Goal: Task Accomplishment & Management: Manage account settings

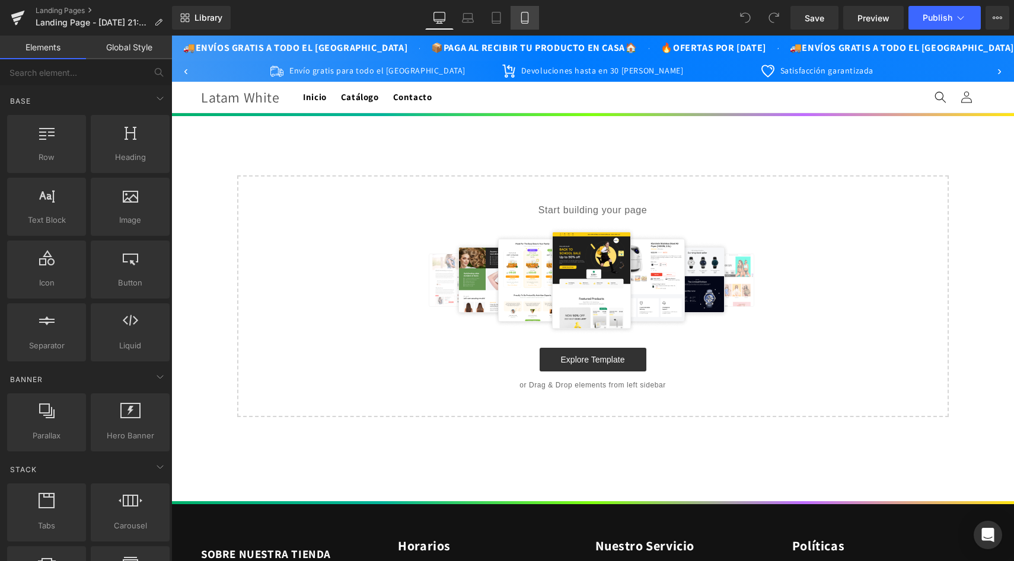
click at [524, 20] on icon at bounding box center [525, 18] width 12 height 12
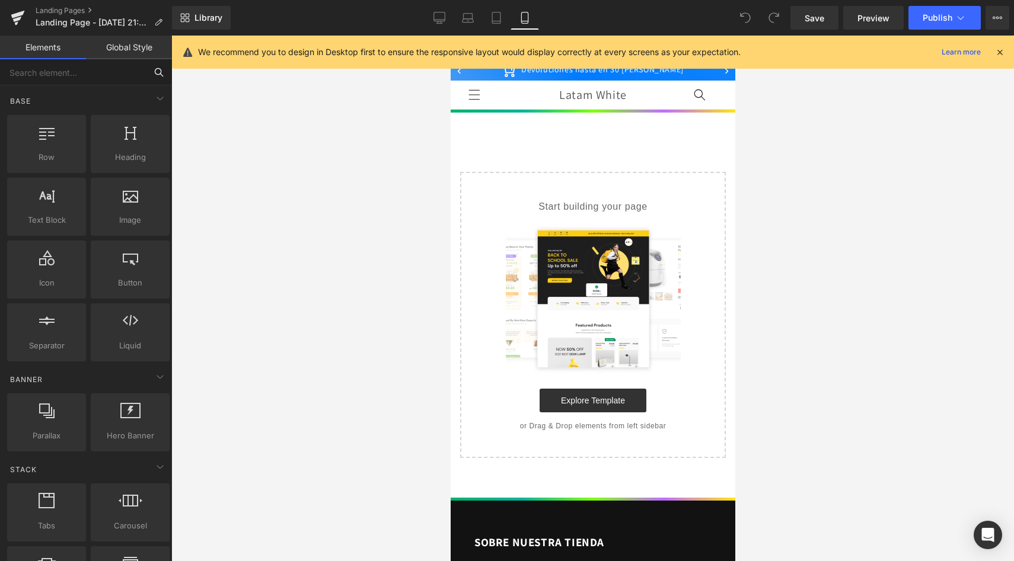
click at [24, 76] on input "text" at bounding box center [73, 72] width 146 height 26
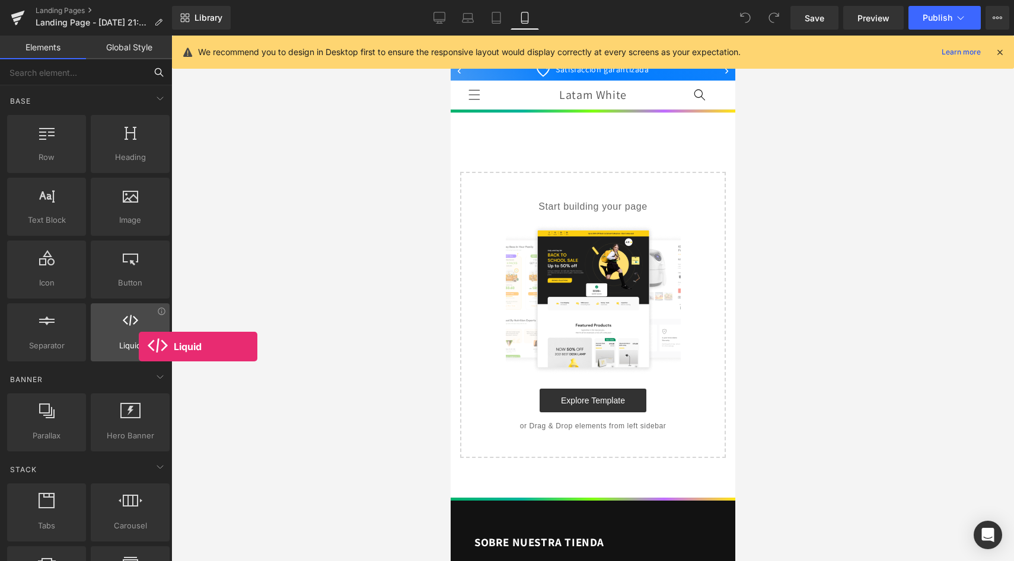
click at [139, 347] on span "Liquid" at bounding box center [130, 346] width 72 height 12
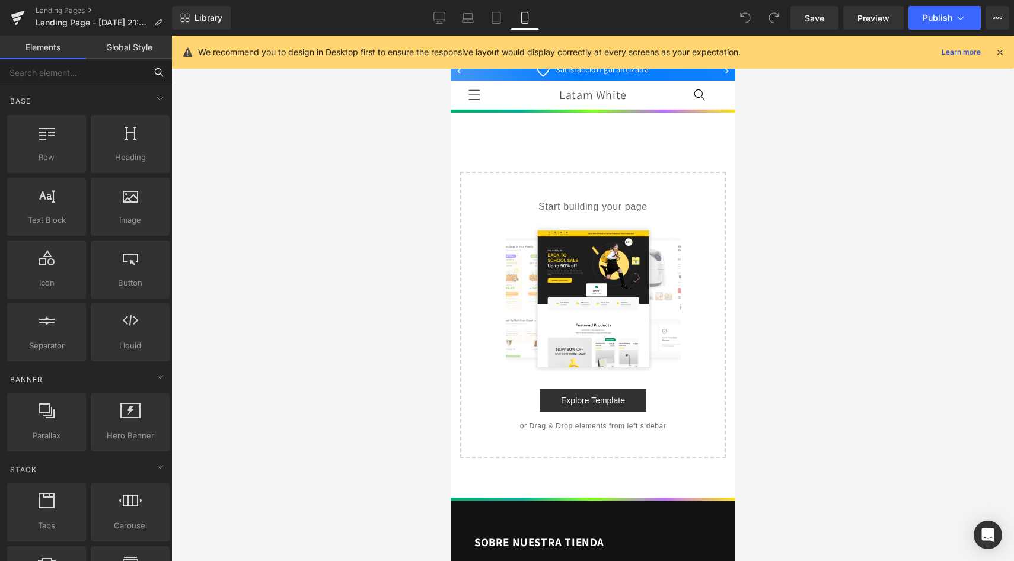
click at [25, 75] on input "text" at bounding box center [73, 72] width 146 height 26
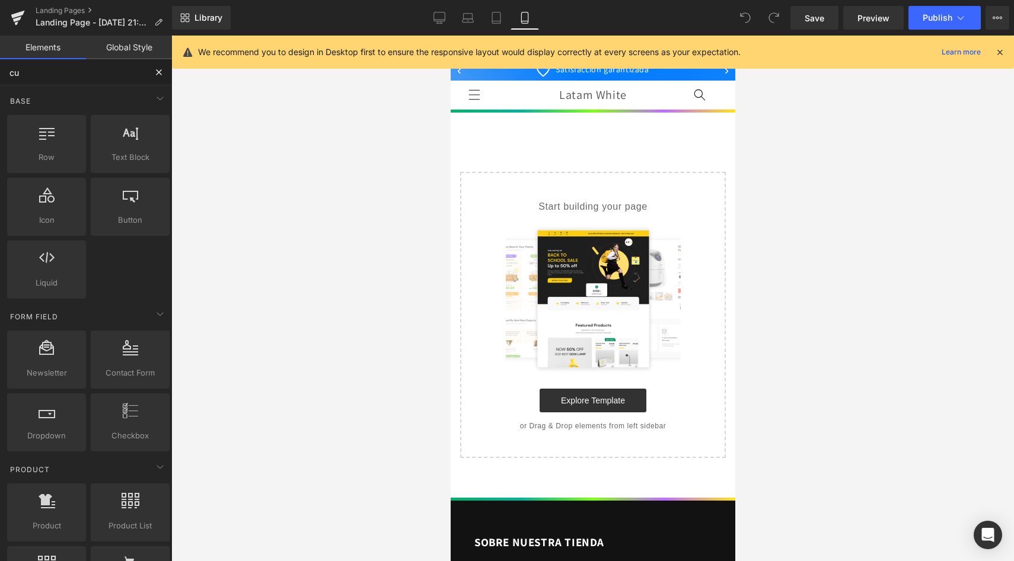
type input "cus"
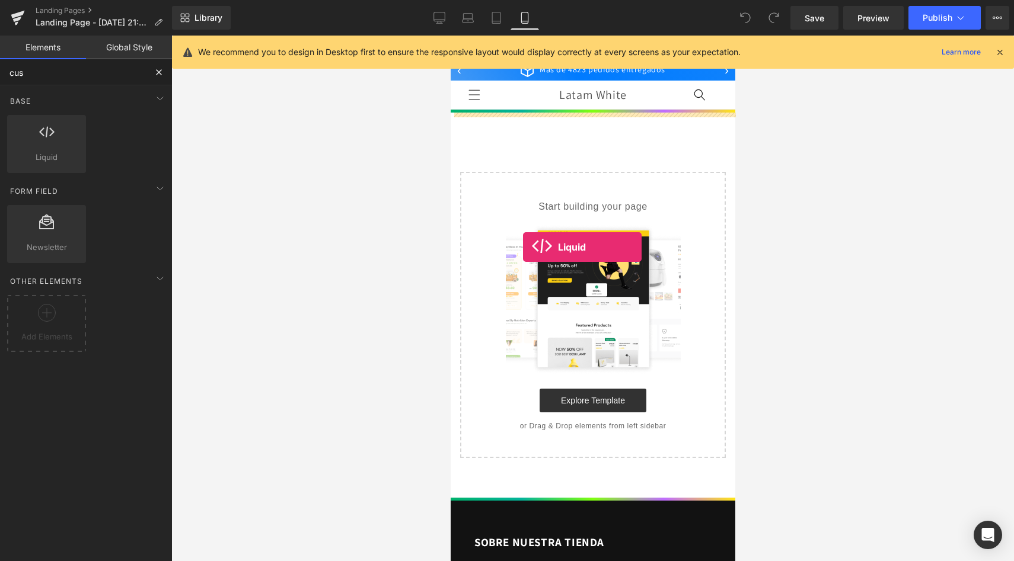
drag, startPoint x: 485, startPoint y: 192, endPoint x: 528, endPoint y: 254, distance: 76.0
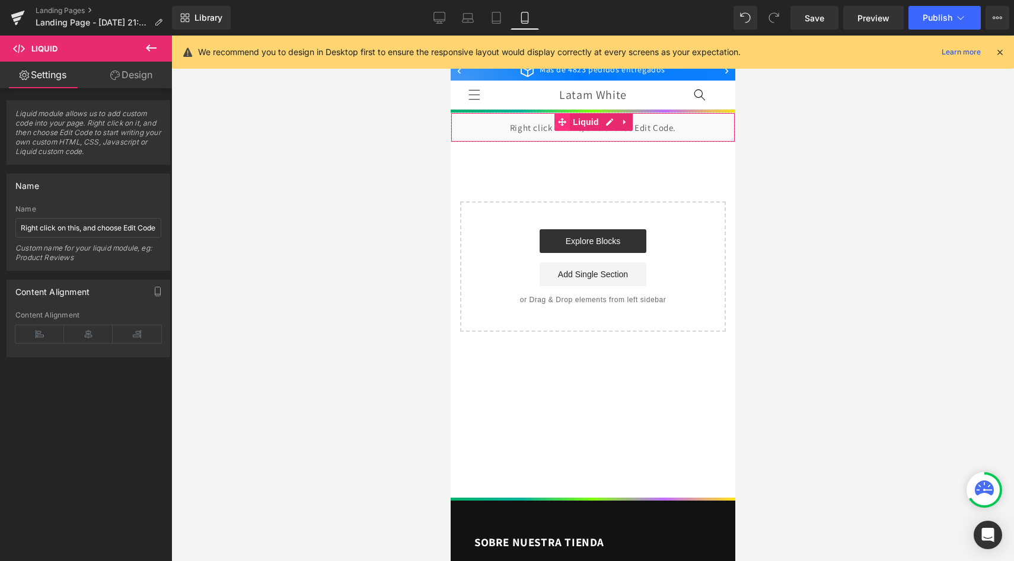
click at [564, 124] on icon at bounding box center [561, 122] width 8 height 8
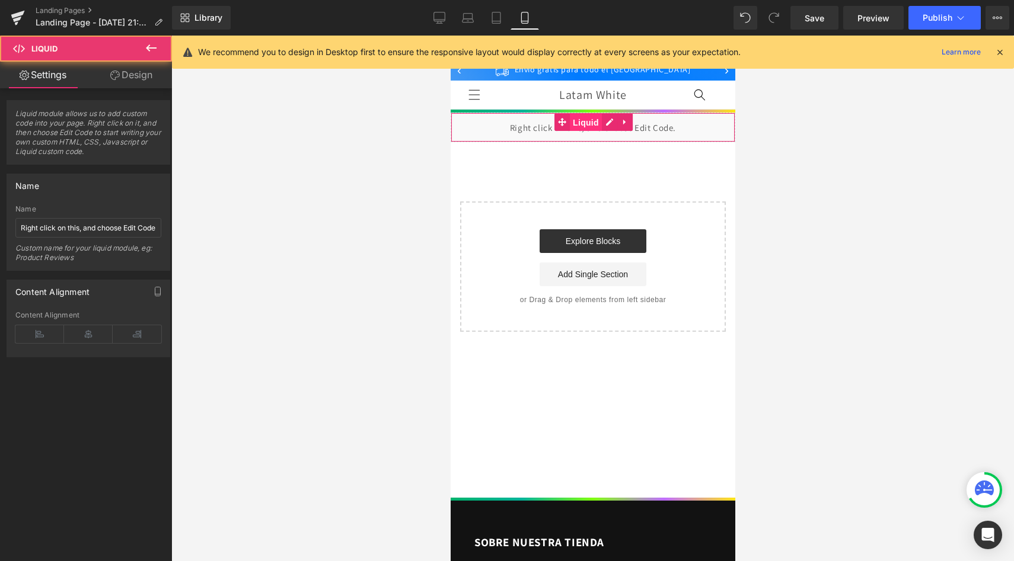
click at [570, 124] on span "Liquid" at bounding box center [585, 123] width 32 height 18
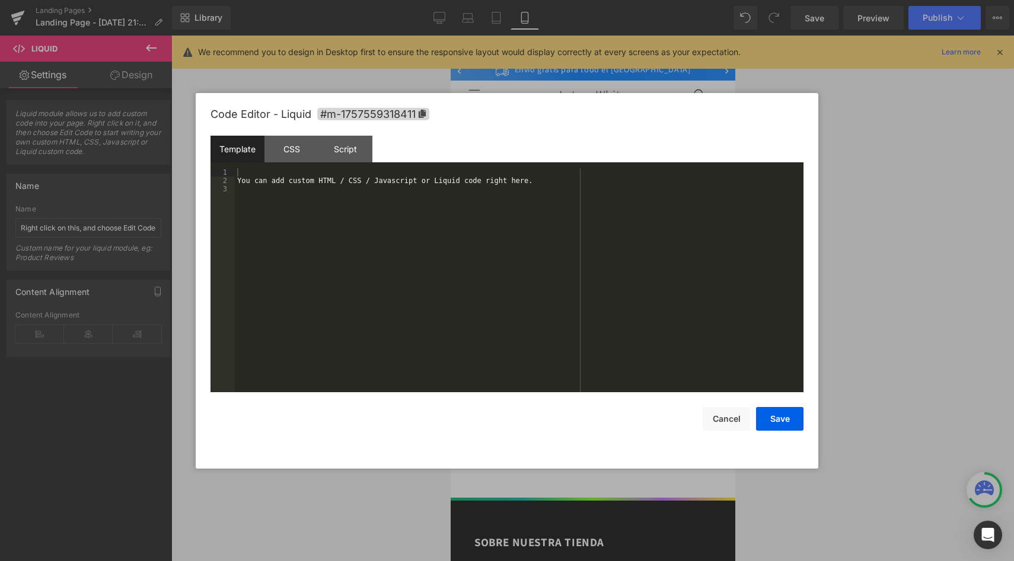
click at [602, 120] on div "Liquid" at bounding box center [592, 128] width 285 height 30
click at [332, 187] on div "You can add custom HTML / CSS / Javascript or Liquid code right here." at bounding box center [519, 288] width 569 height 241
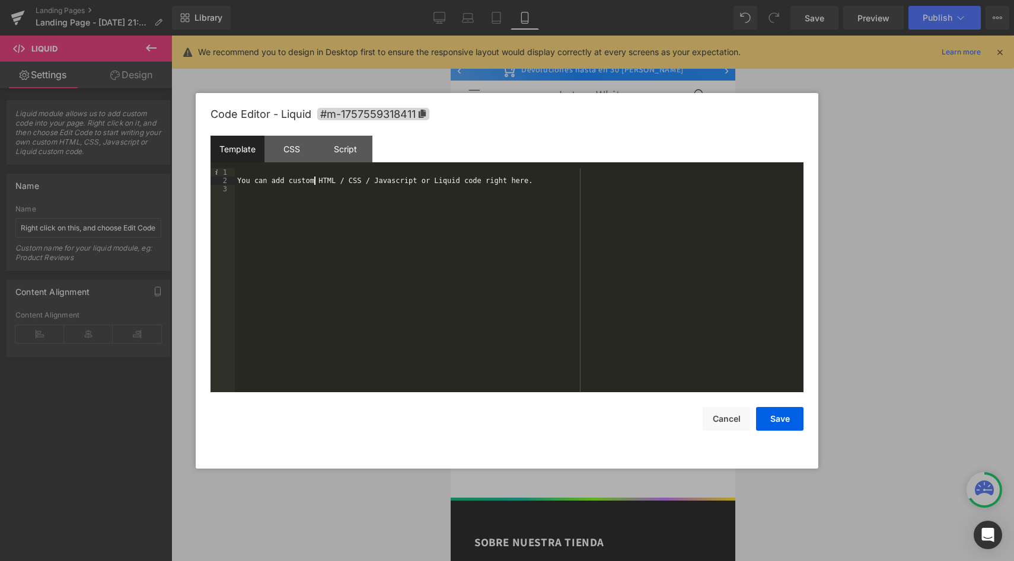
click at [315, 181] on div "You can add custom HTML / CSS / Javascript or Liquid code right here." at bounding box center [519, 288] width 569 height 241
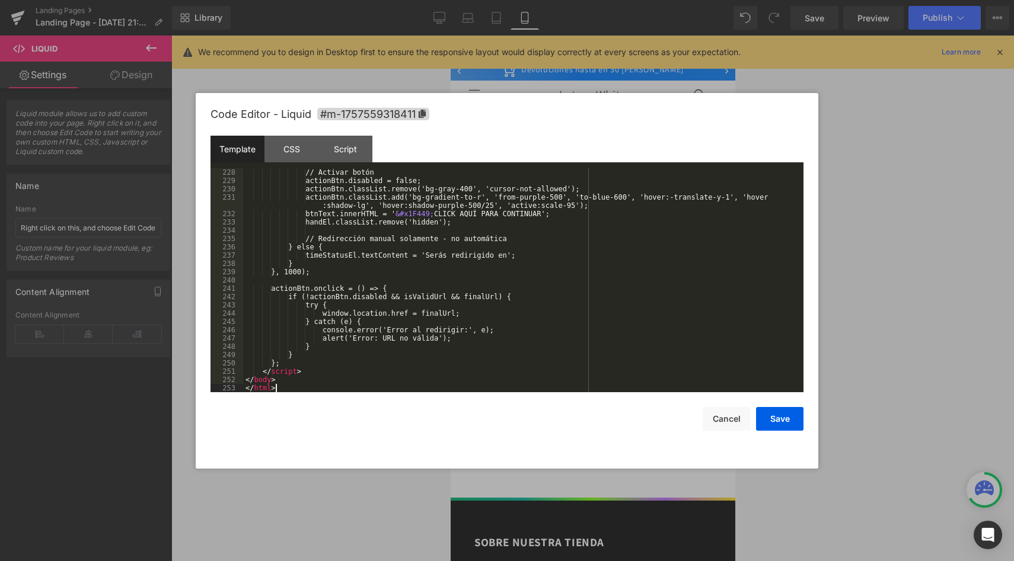
scroll to position [1934, 0]
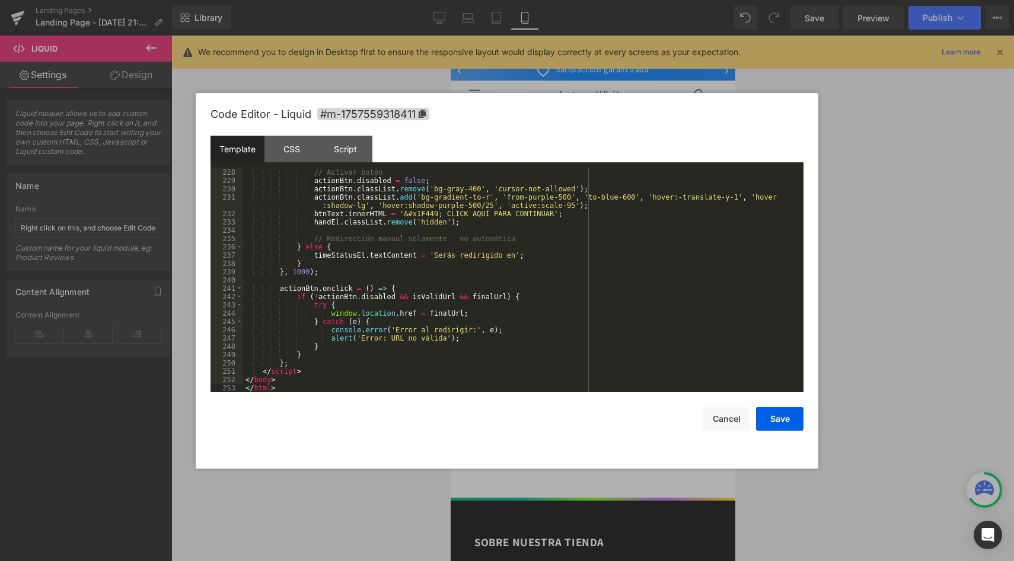
click at [554, 142] on div "Template CSS Script Data" at bounding box center [506, 152] width 593 height 33
click at [780, 411] on button "Save" at bounding box center [779, 419] width 47 height 24
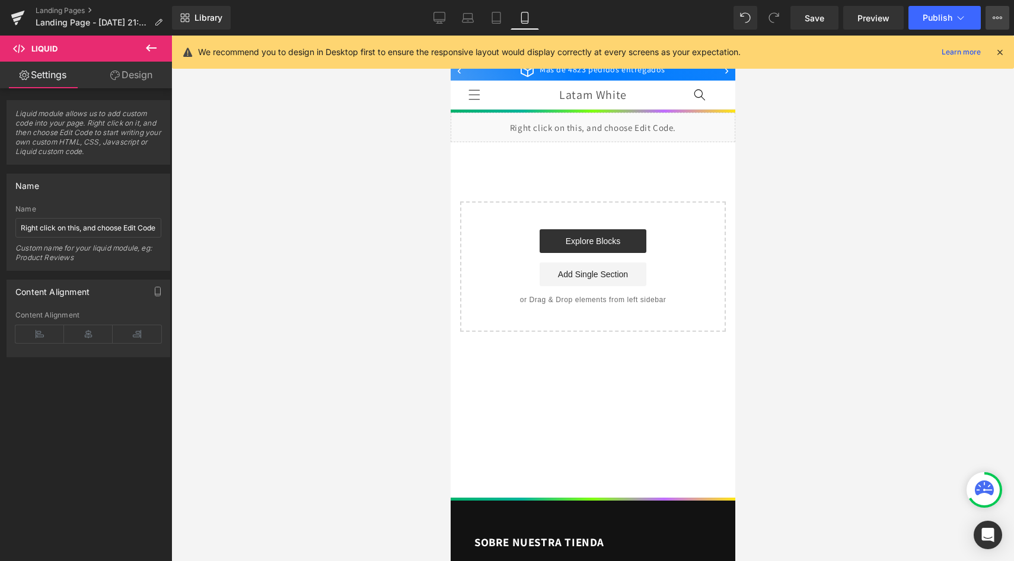
click at [992, 25] on button "View Live Page View with current Template Save Template to Library Schedule Pub…" at bounding box center [997, 18] width 24 height 24
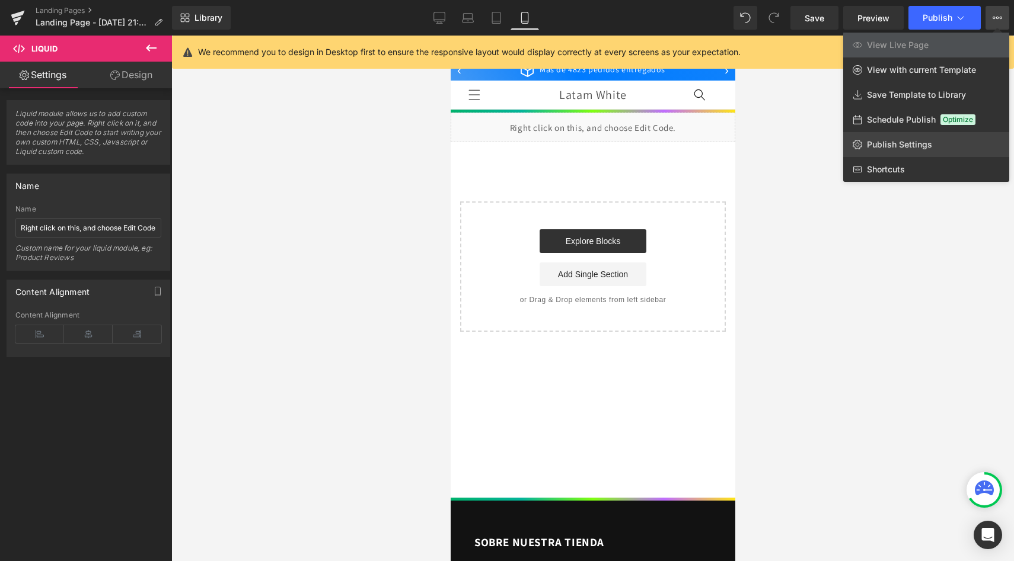
click at [899, 142] on span "Publish Settings" at bounding box center [899, 144] width 65 height 11
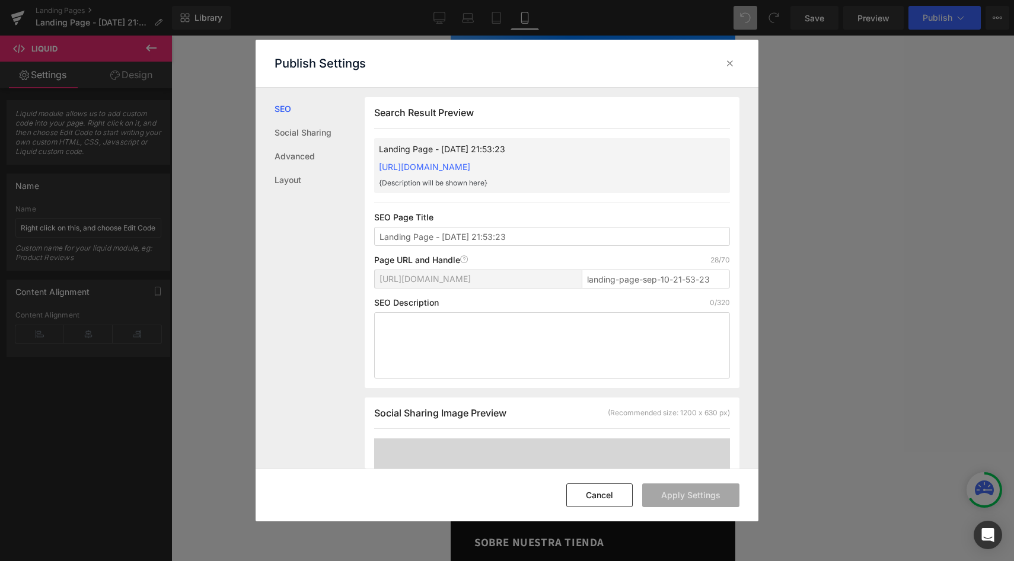
scroll to position [1, 0]
click at [604, 282] on input "landing-page-sep-10-21-53-23" at bounding box center [656, 278] width 148 height 19
type input "creawom"
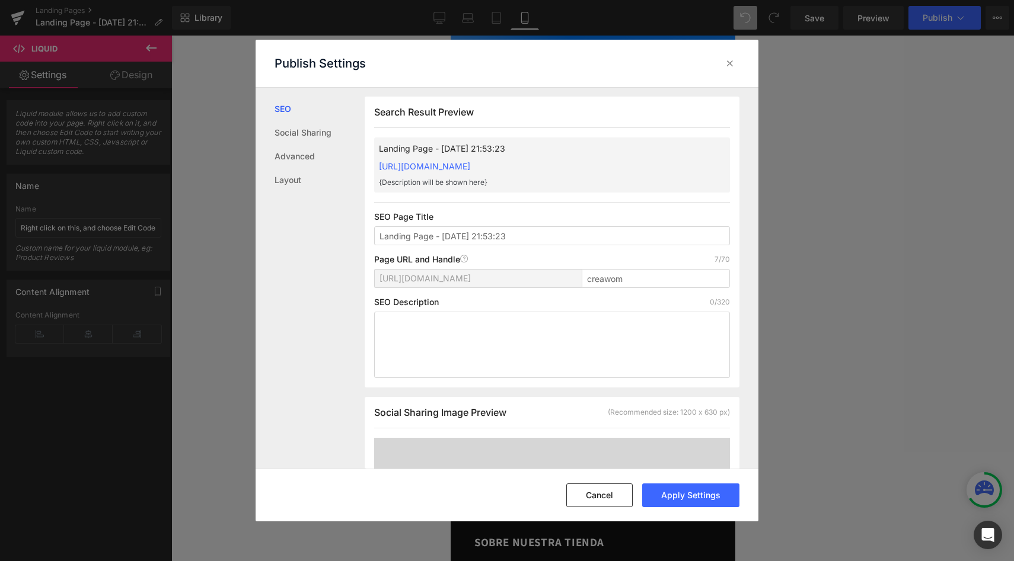
click at [581, 261] on div "Page URL and Handle Page URL Address 7/70" at bounding box center [552, 259] width 356 height 9
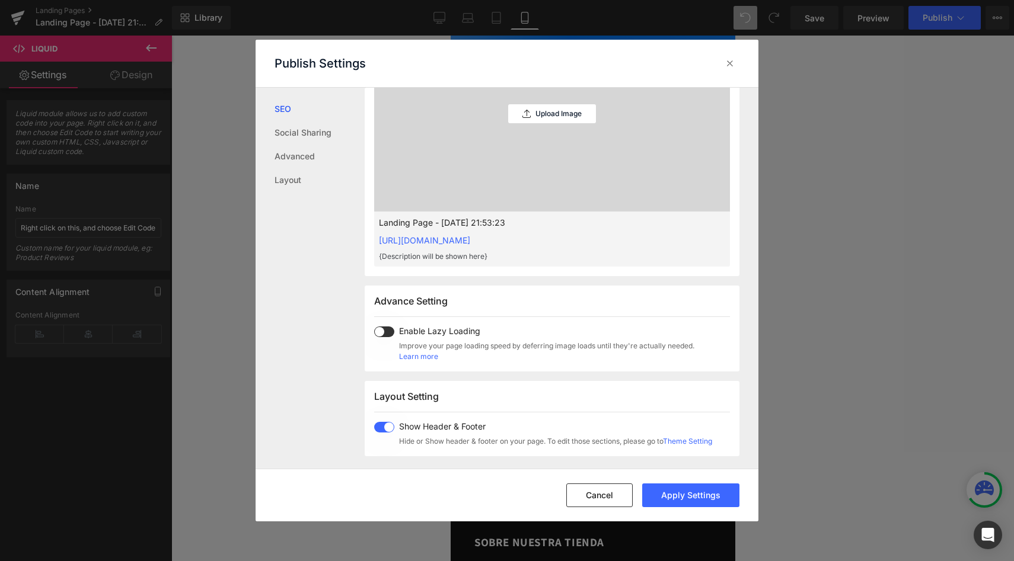
scroll to position [462, 0]
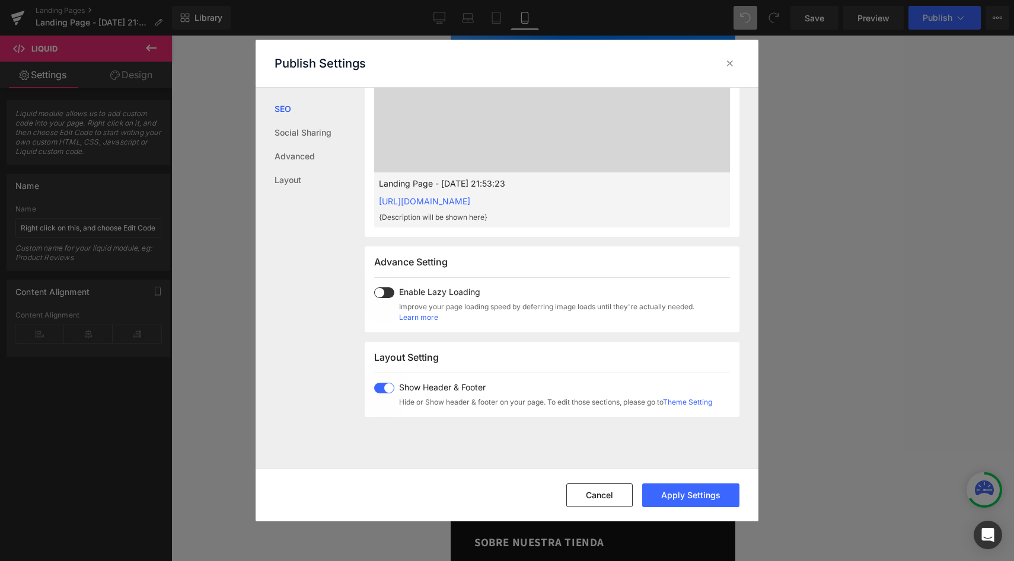
click at [375, 386] on span at bounding box center [384, 388] width 20 height 11
click at [674, 494] on button "Apply Settings" at bounding box center [690, 496] width 97 height 24
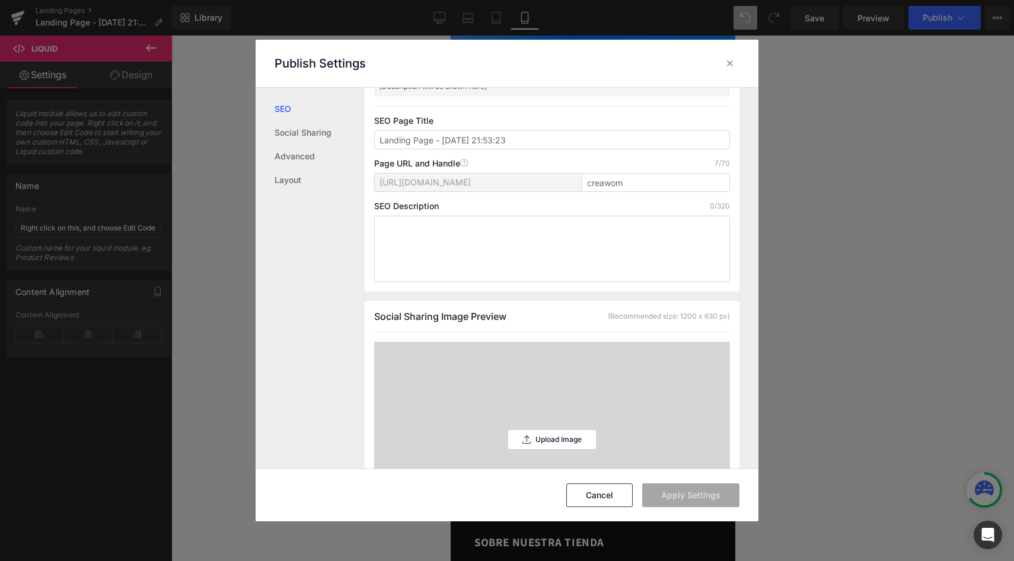
scroll to position [82, 0]
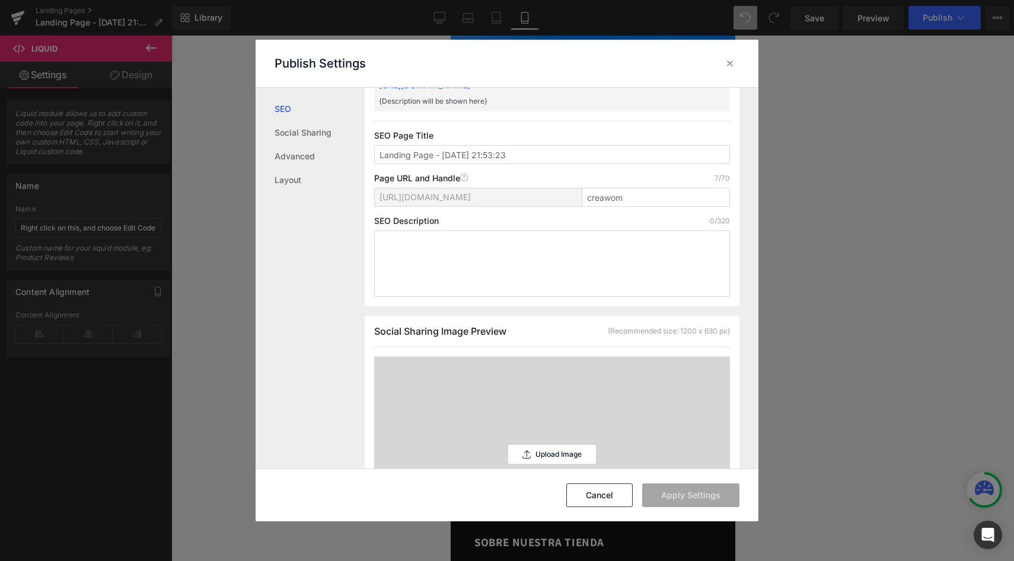
click at [416, 200] on span "[URL][DOMAIN_NAME]" at bounding box center [424, 197] width 91 height 9
copy span "[URL][DOMAIN_NAME]"
click at [602, 192] on input "creawom" at bounding box center [656, 197] width 148 height 19
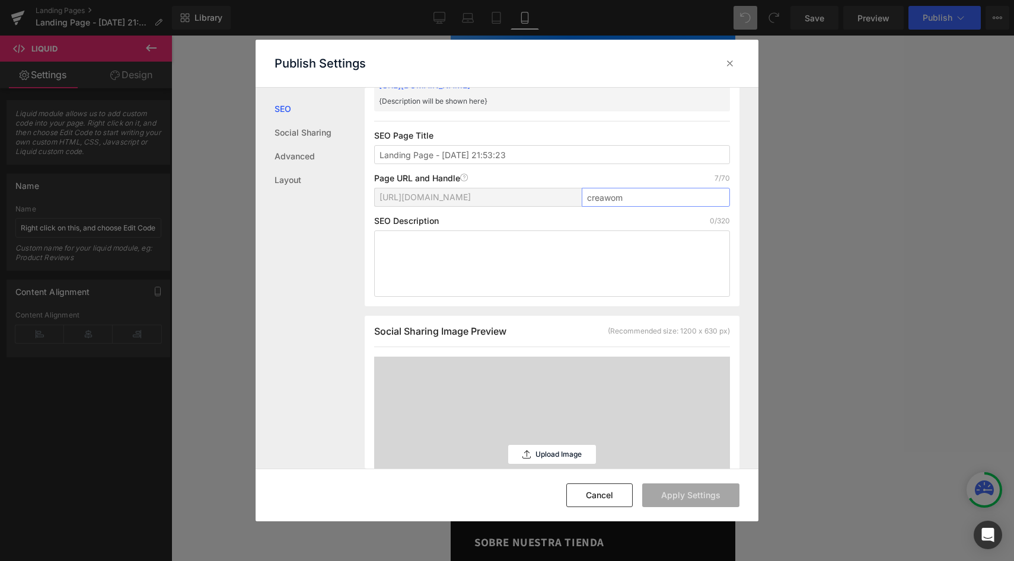
click at [602, 192] on input "creawom" at bounding box center [656, 197] width 148 height 19
click at [524, 224] on div "SEO Description 0/320" at bounding box center [552, 220] width 356 height 9
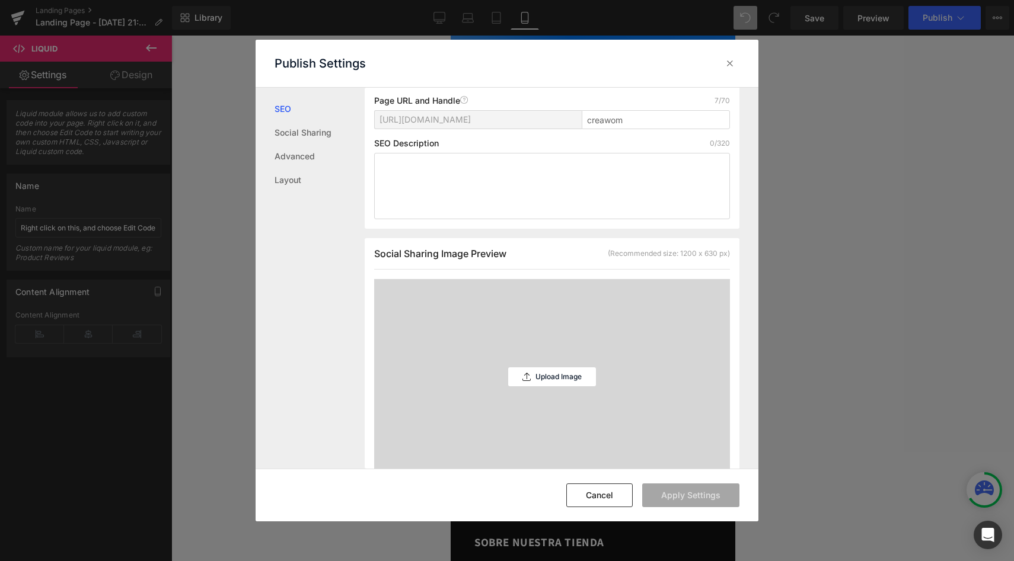
scroll to position [0, 0]
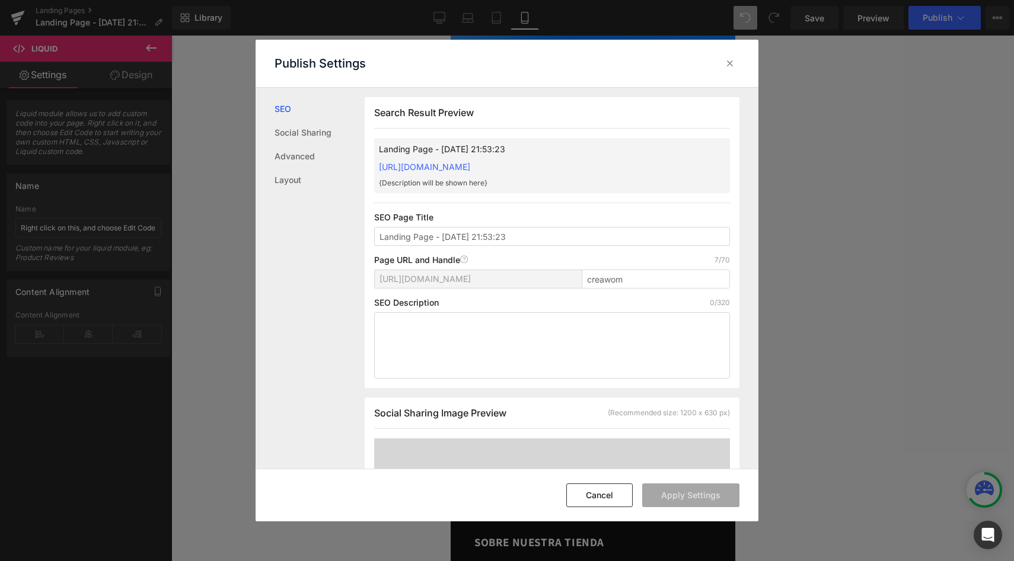
click at [470, 163] on link "[URL][DOMAIN_NAME]" at bounding box center [424, 167] width 91 height 10
click at [470, 168] on link "[URL][DOMAIN_NAME]" at bounding box center [424, 167] width 91 height 10
click at [727, 66] on icon at bounding box center [730, 64] width 12 height 12
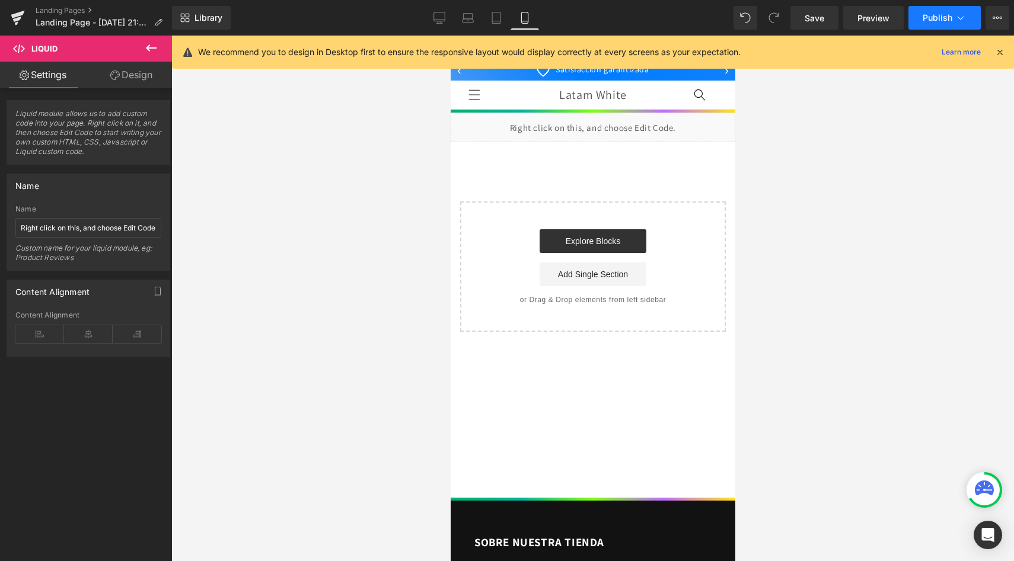
click at [928, 20] on span "Publish" at bounding box center [938, 17] width 30 height 9
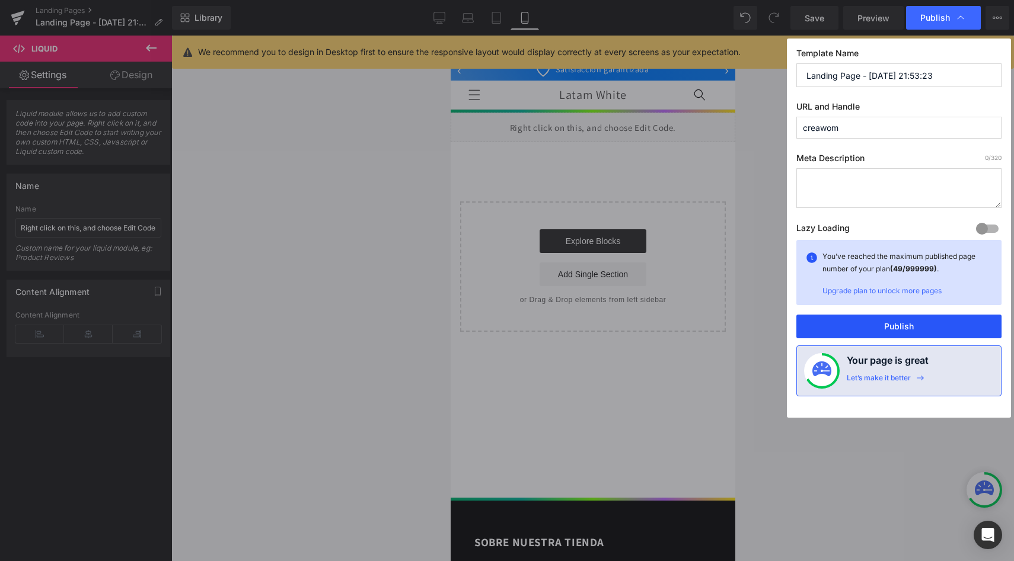
click at [840, 330] on button "Publish" at bounding box center [898, 327] width 205 height 24
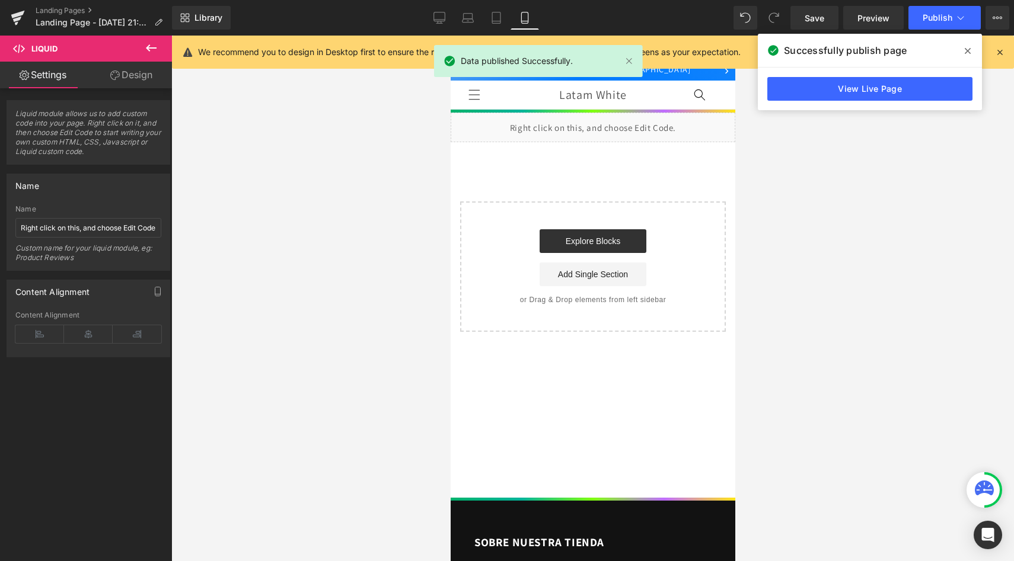
click at [664, 97] on header "Inicio Catálogo Contacto Iniciar sesión Latam White Inicio Catálogo Contacto Bú…" at bounding box center [592, 95] width 285 height 28
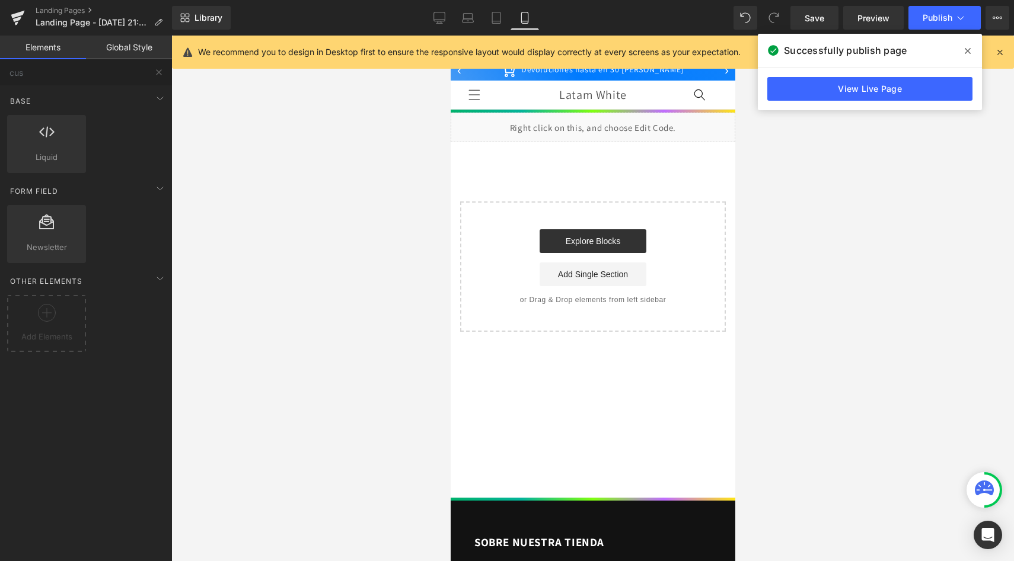
click at [799, 136] on div at bounding box center [592, 299] width 843 height 526
click at [993, 21] on icon at bounding box center [997, 17] width 9 height 9
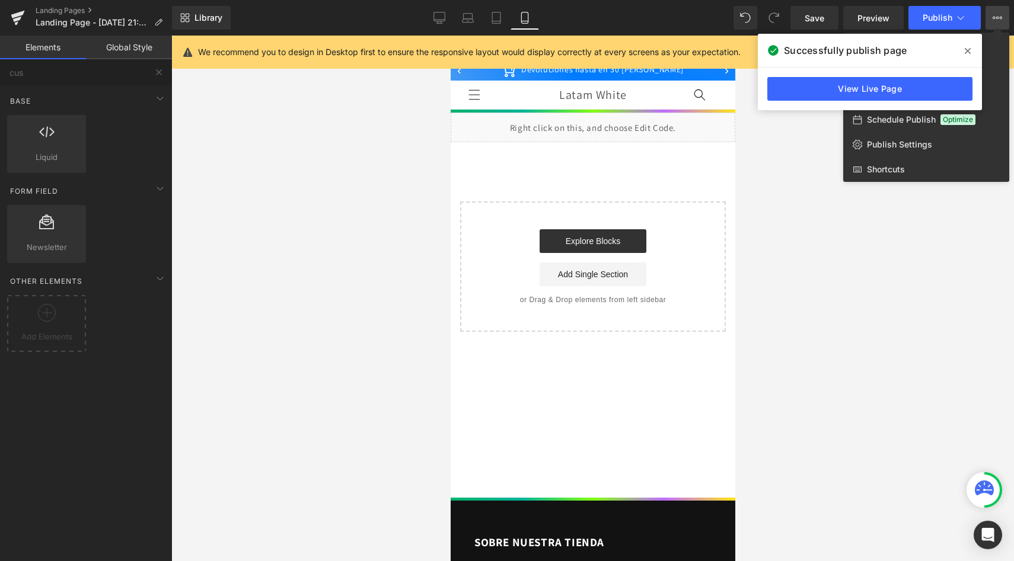
click at [965, 47] on icon at bounding box center [968, 50] width 6 height 9
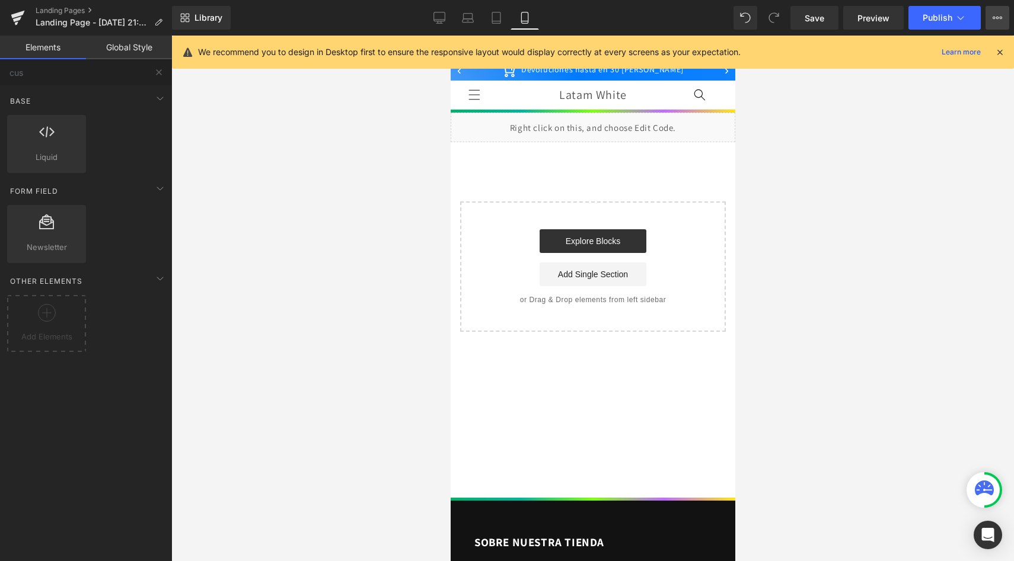
click at [994, 20] on icon at bounding box center [997, 17] width 9 height 9
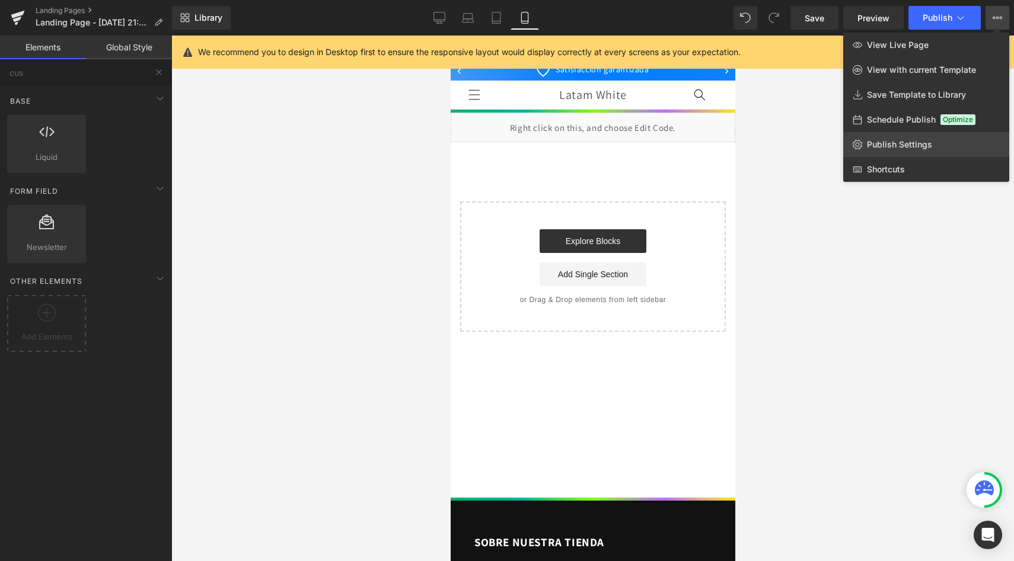
click at [892, 140] on span "Publish Settings" at bounding box center [899, 144] width 65 height 11
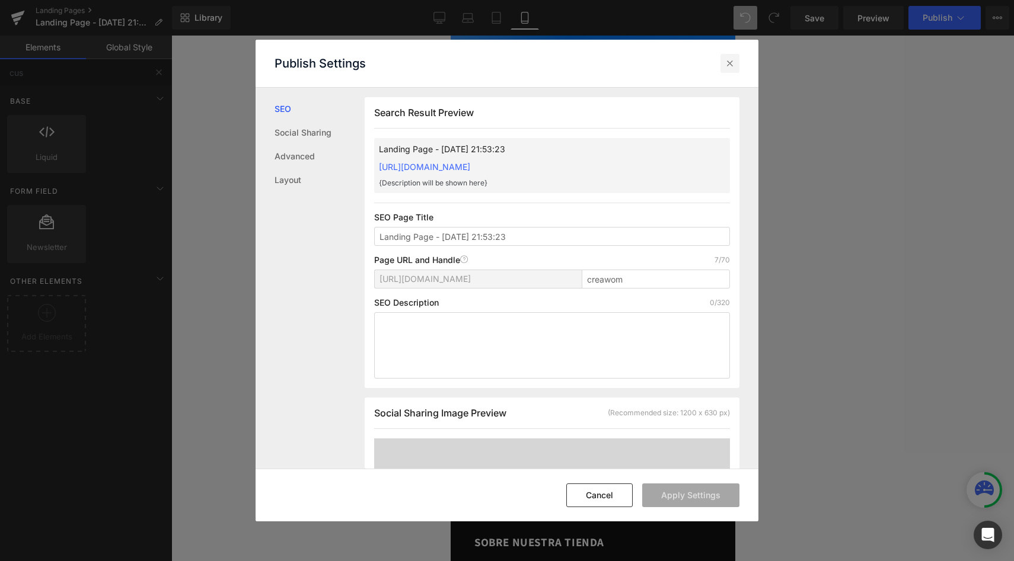
click at [734, 60] on icon at bounding box center [730, 64] width 12 height 12
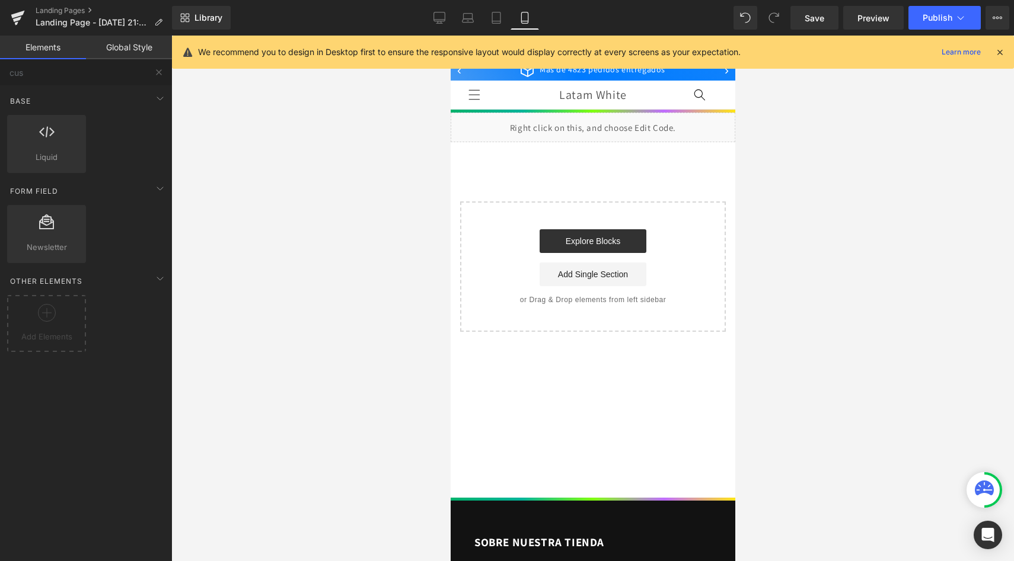
click at [998, 56] on icon at bounding box center [999, 52] width 11 height 11
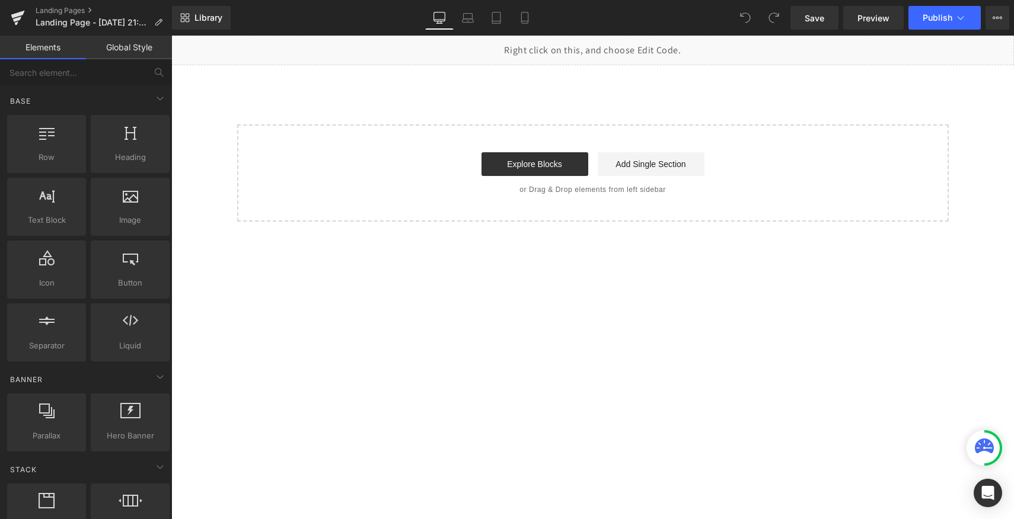
click at [984, 23] on div "Save Preview Publish Scheduled View Live Page View with current Template Save T…" at bounding box center [900, 18] width 228 height 24
click at [964, 17] on icon at bounding box center [961, 18] width 12 height 12
click at [1000, 21] on icon at bounding box center [997, 17] width 9 height 9
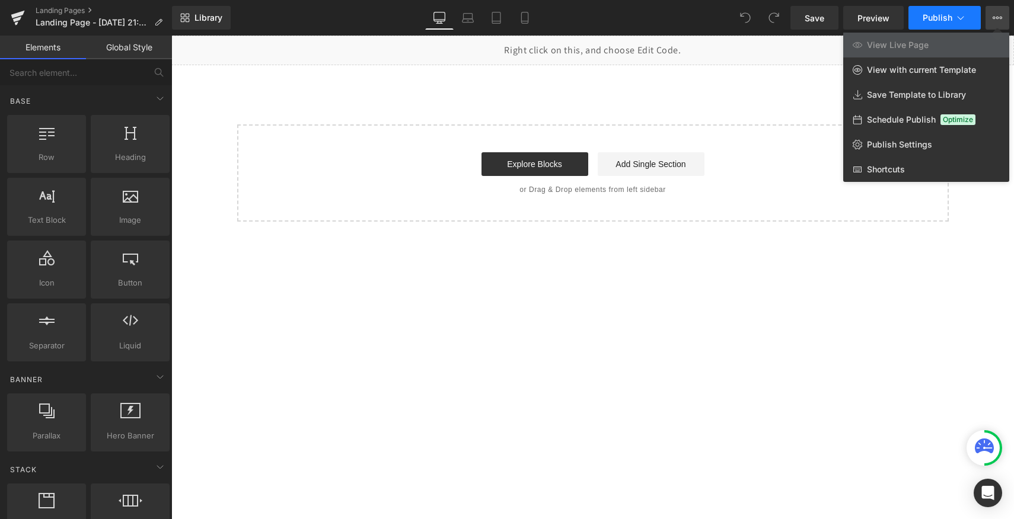
click at [934, 23] on button "Publish" at bounding box center [944, 18] width 72 height 24
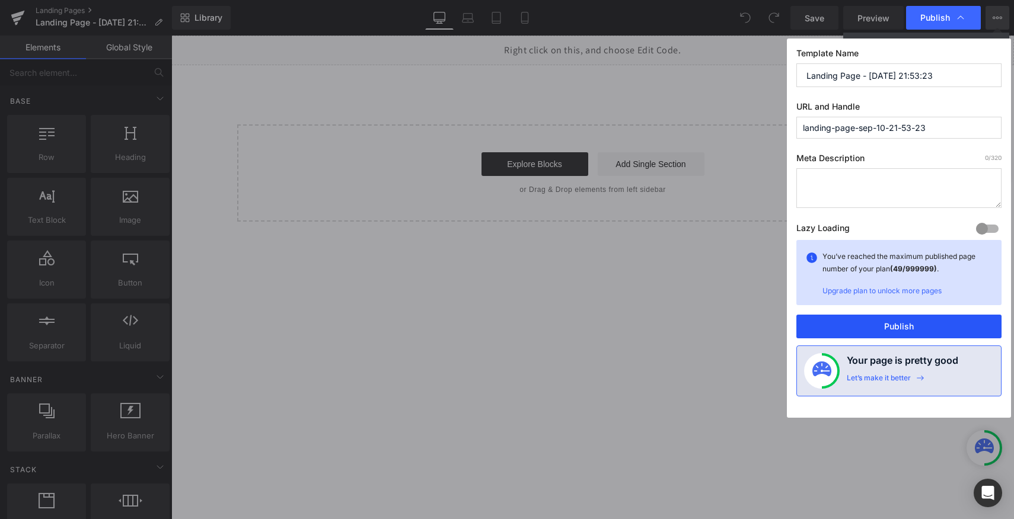
click at [860, 327] on button "Publish" at bounding box center [898, 327] width 205 height 24
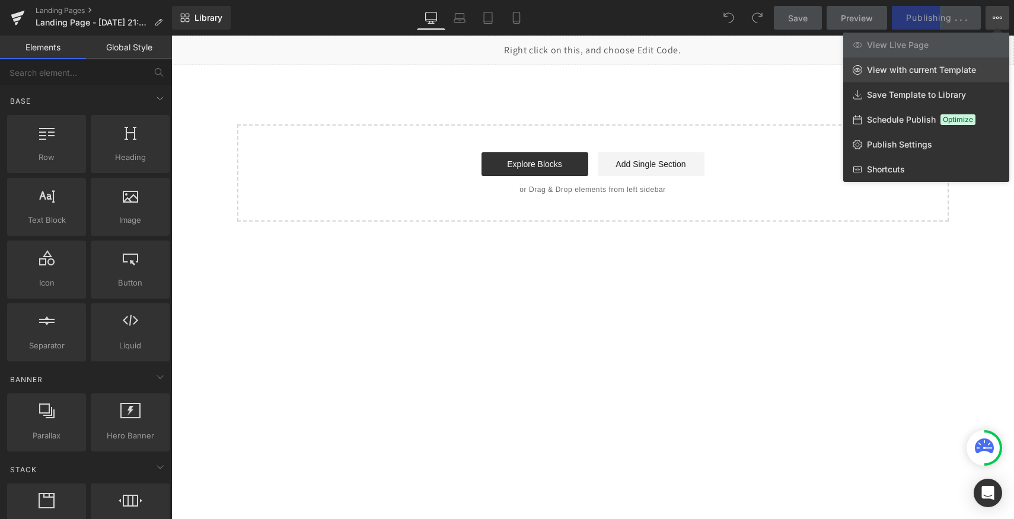
click at [866, 72] on link "View with current Template" at bounding box center [926, 70] width 166 height 25
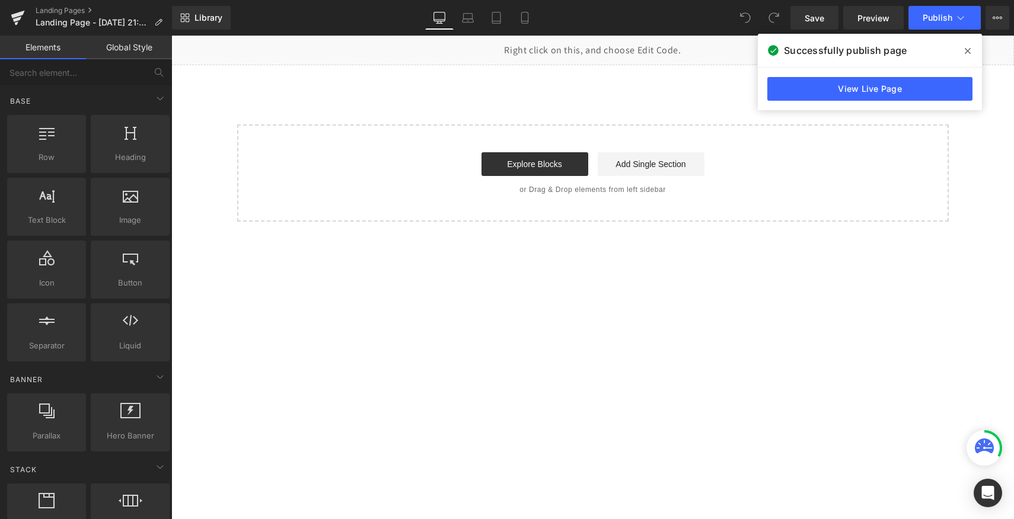
click at [962, 50] on span at bounding box center [967, 51] width 19 height 19
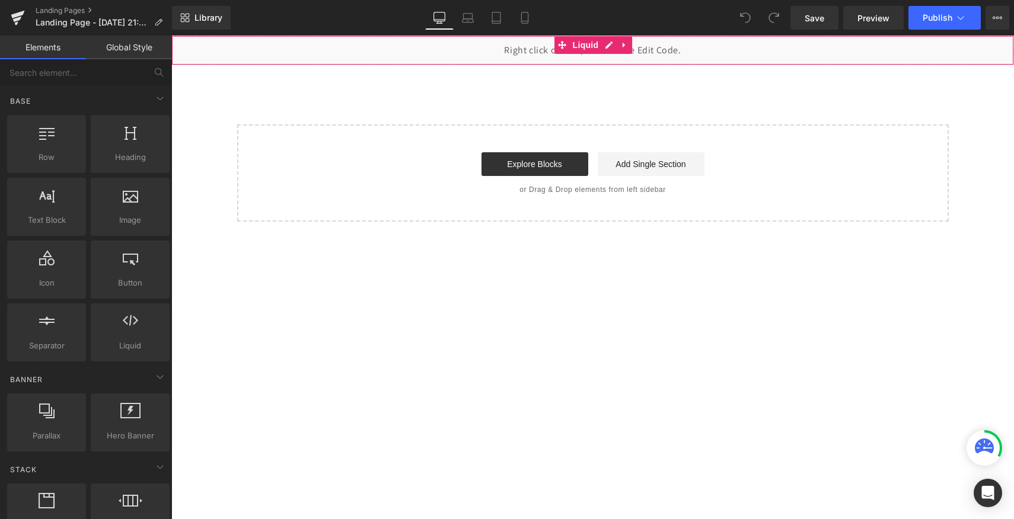
click at [773, 65] on div "Liquid" at bounding box center [592, 51] width 843 height 30
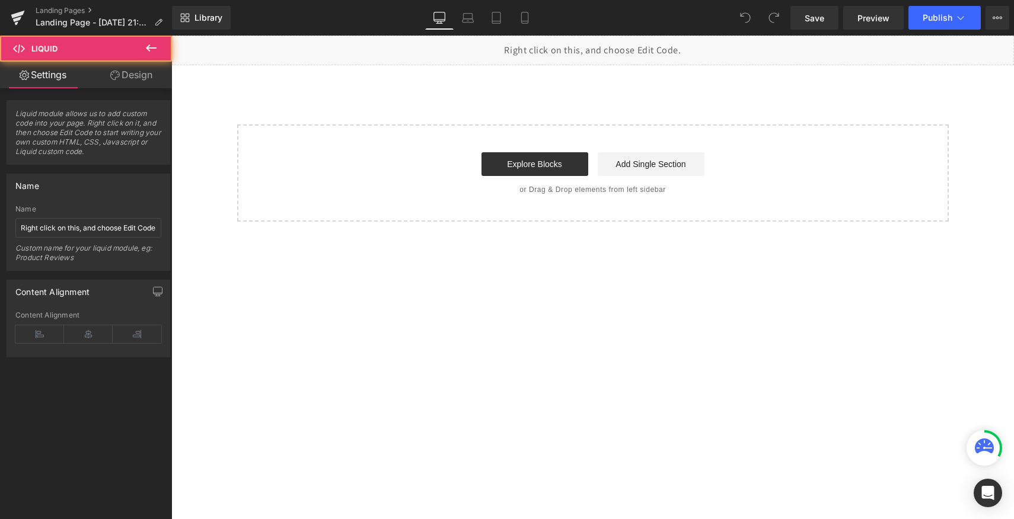
click at [751, 92] on div "Liquid Select your layout" at bounding box center [592, 129] width 843 height 186
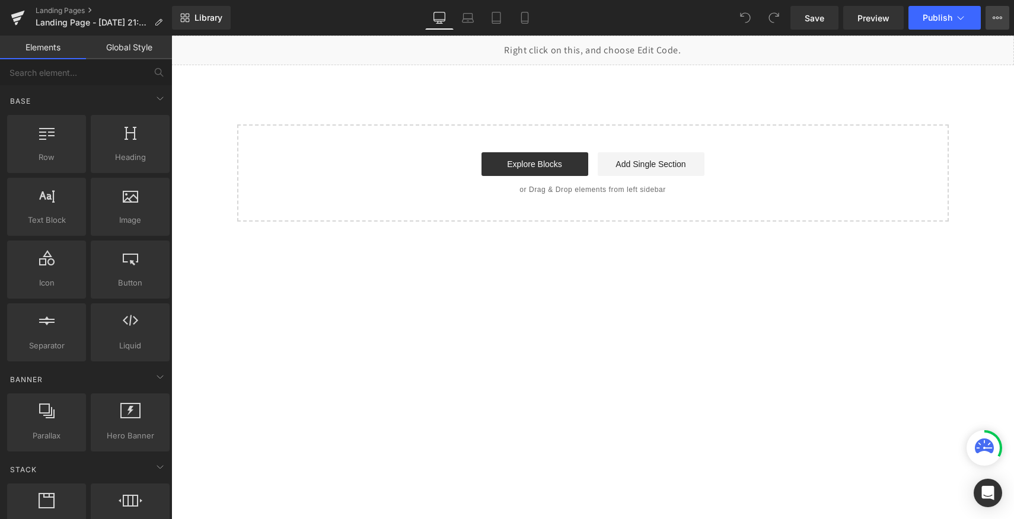
click at [996, 24] on button "View Live Page View with current Template Save Template to Library Schedule Pub…" at bounding box center [997, 18] width 24 height 24
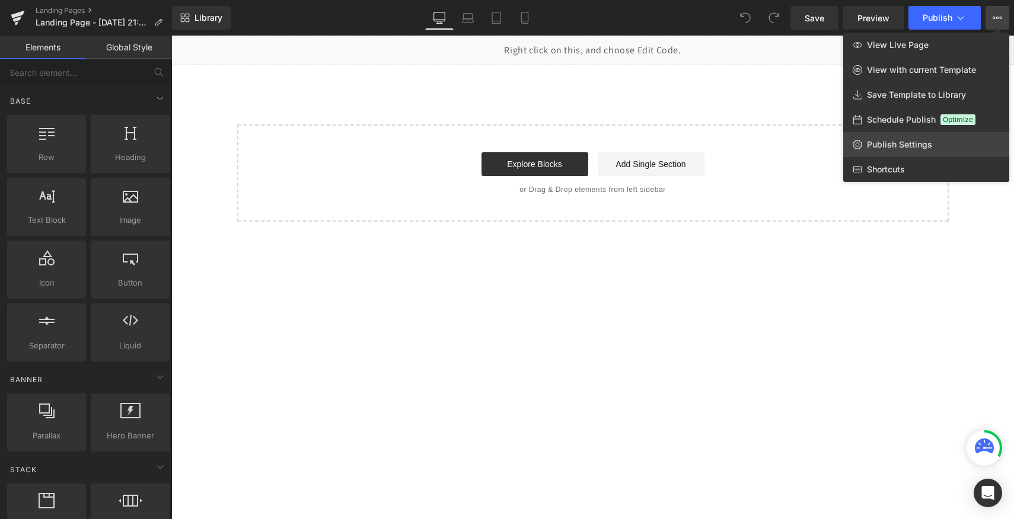
click at [866, 139] on link "Publish Settings" at bounding box center [926, 144] width 166 height 25
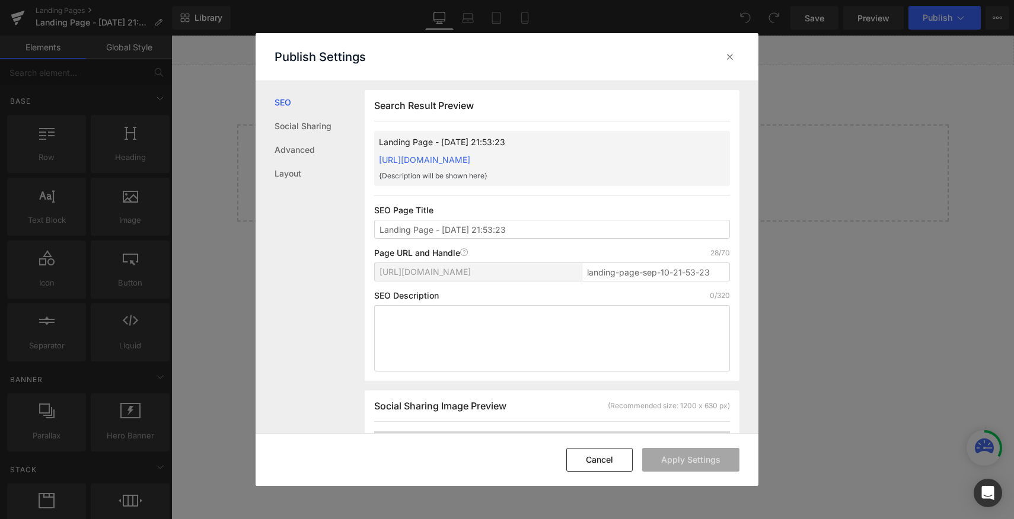
scroll to position [88, 0]
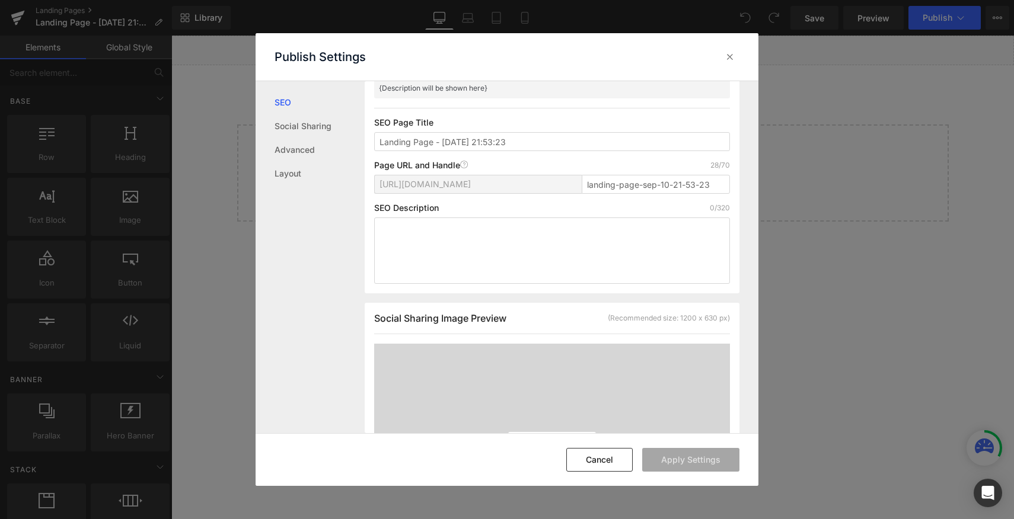
click at [483, 197] on div "[URL][DOMAIN_NAME] landing-page-sep-10-21-53-23" at bounding box center [552, 189] width 356 height 28
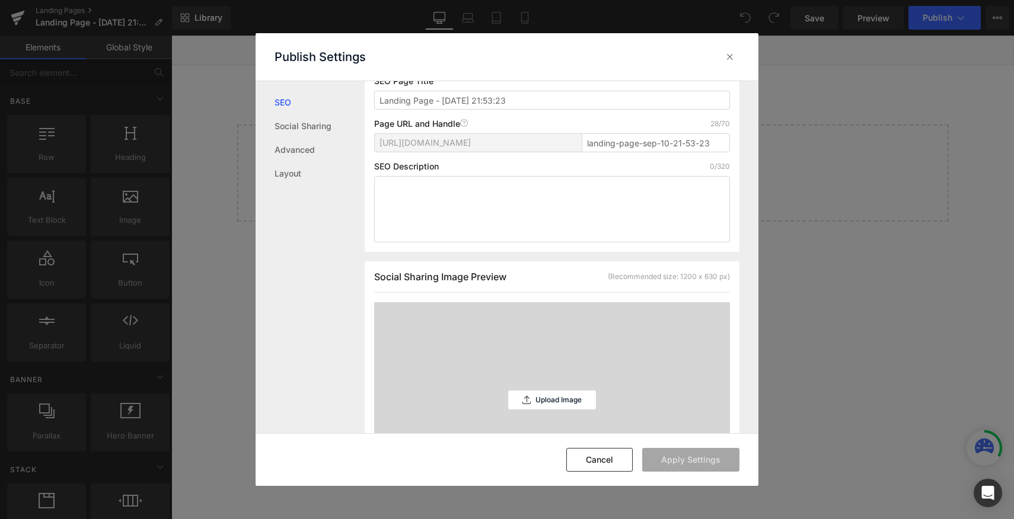
scroll to position [0, 0]
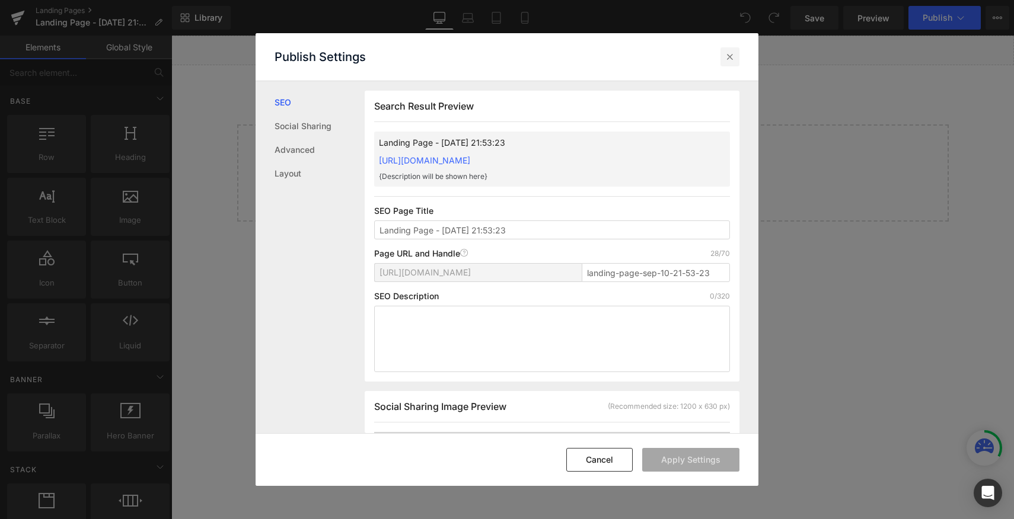
click at [726, 53] on icon at bounding box center [730, 57] width 12 height 12
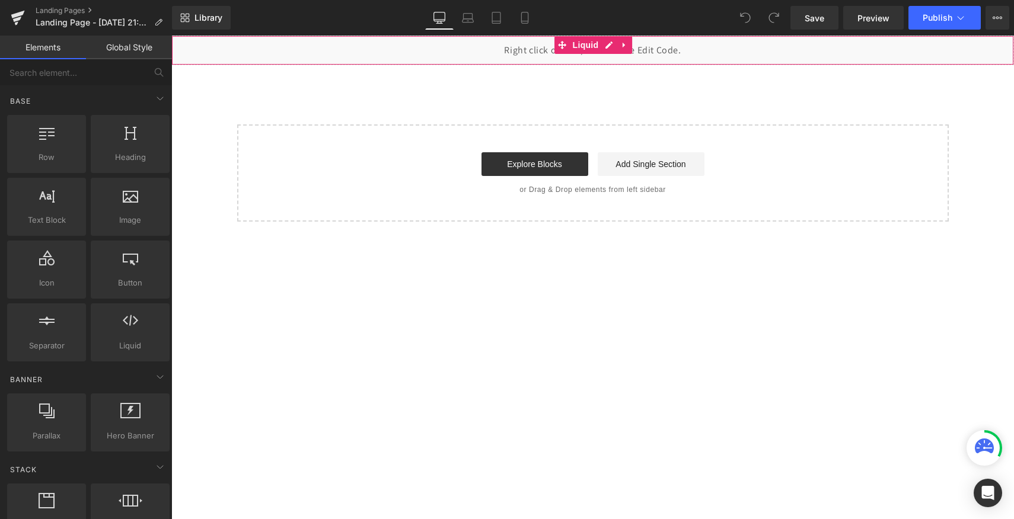
click at [583, 51] on span "Liquid" at bounding box center [586, 45] width 32 height 18
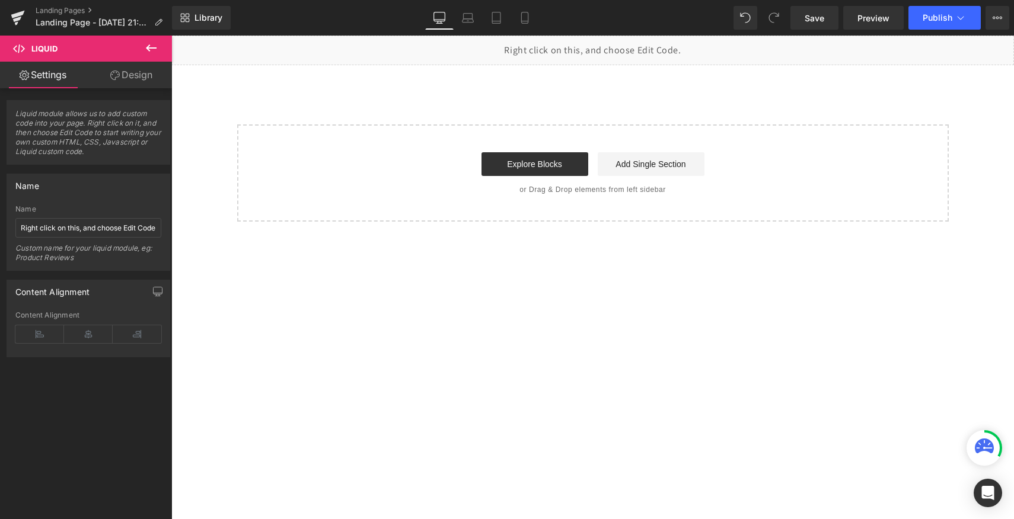
click at [541, 56] on div "Liquid" at bounding box center [592, 51] width 843 height 30
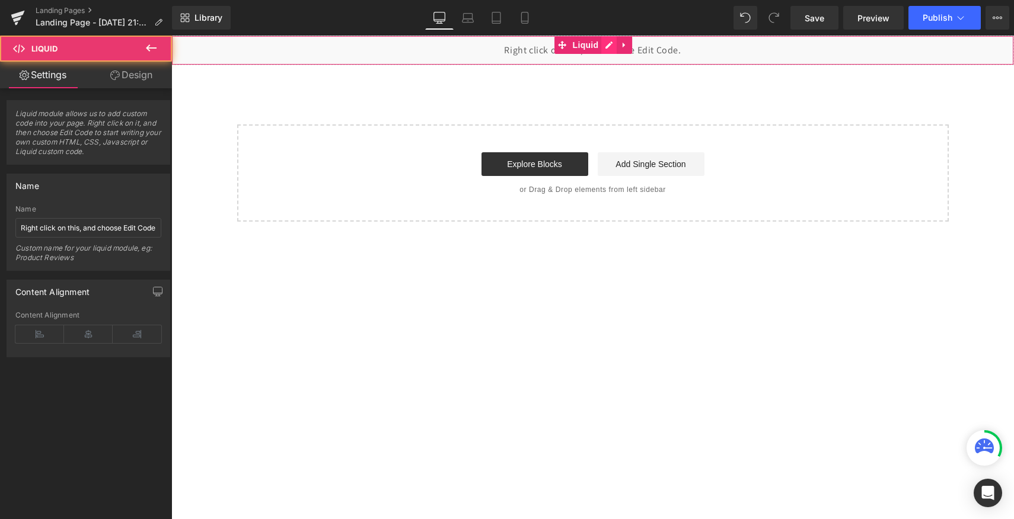
click at [606, 45] on div "Liquid" at bounding box center [592, 51] width 843 height 30
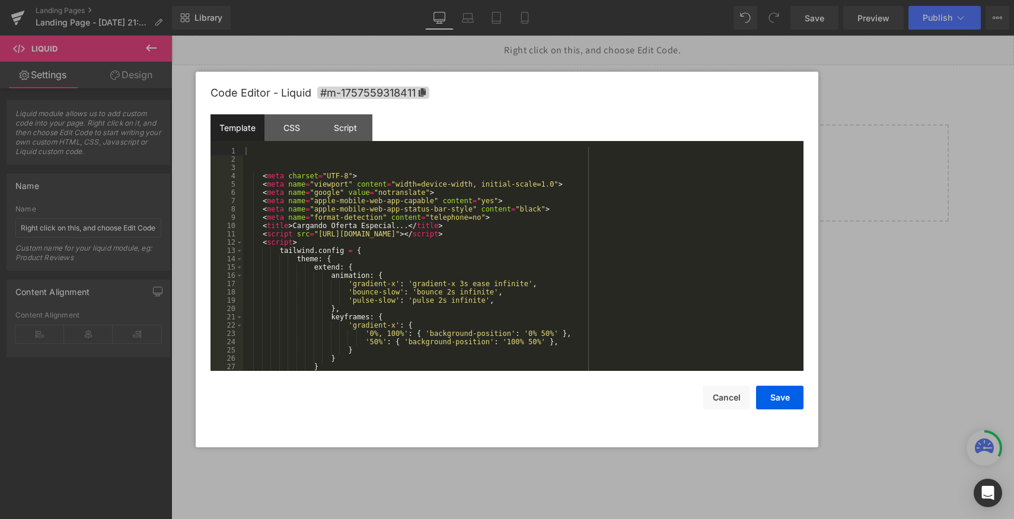
click at [353, 222] on div "< meta charset = "UTF-8" > < meta name = "viewport" content = "width=device-wid…" at bounding box center [521, 267] width 556 height 241
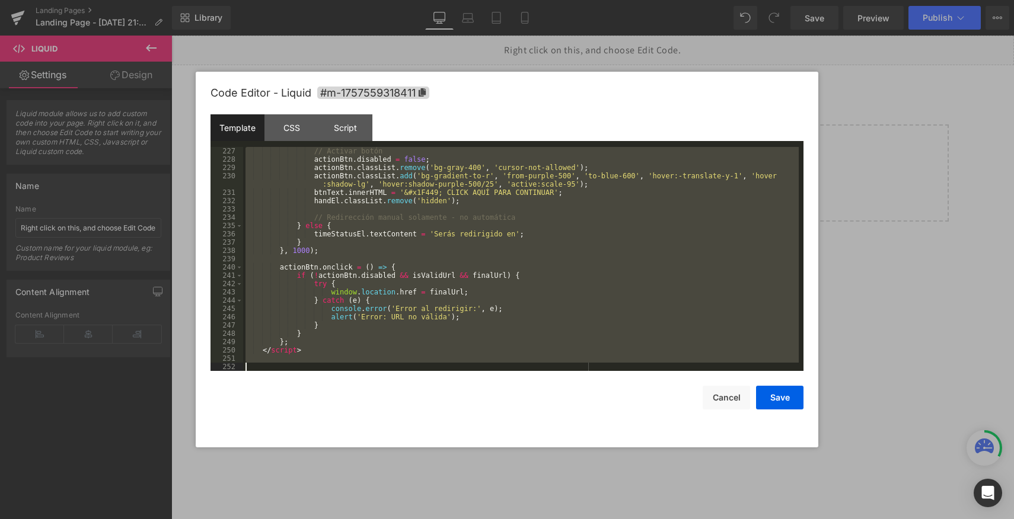
scroll to position [1926, 0]
drag, startPoint x: 254, startPoint y: 157, endPoint x: 379, endPoint y: 561, distance: 422.5
click at [379, 519] on html "Liquid You are previewing how the will restyle your page. You can not edit Elem…" at bounding box center [507, 259] width 1014 height 519
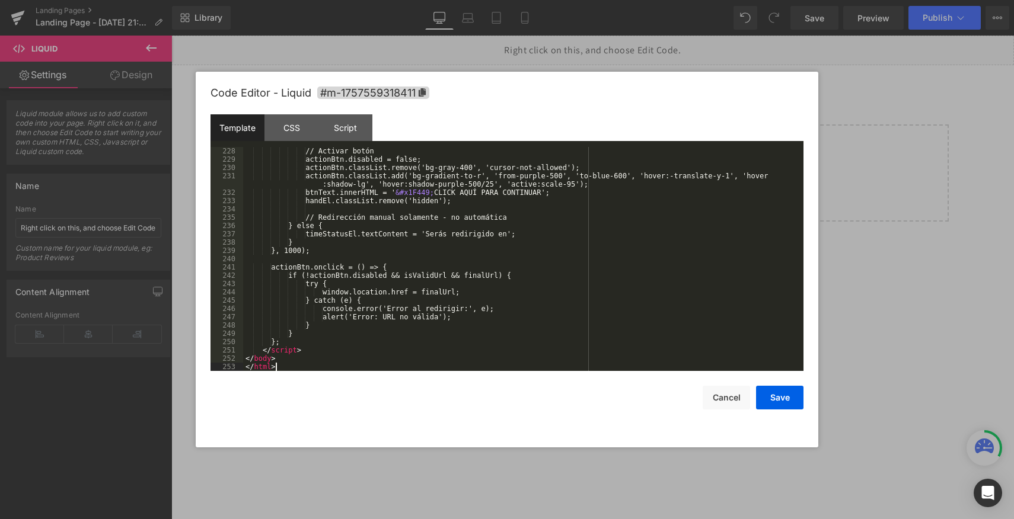
scroll to position [1934, 0]
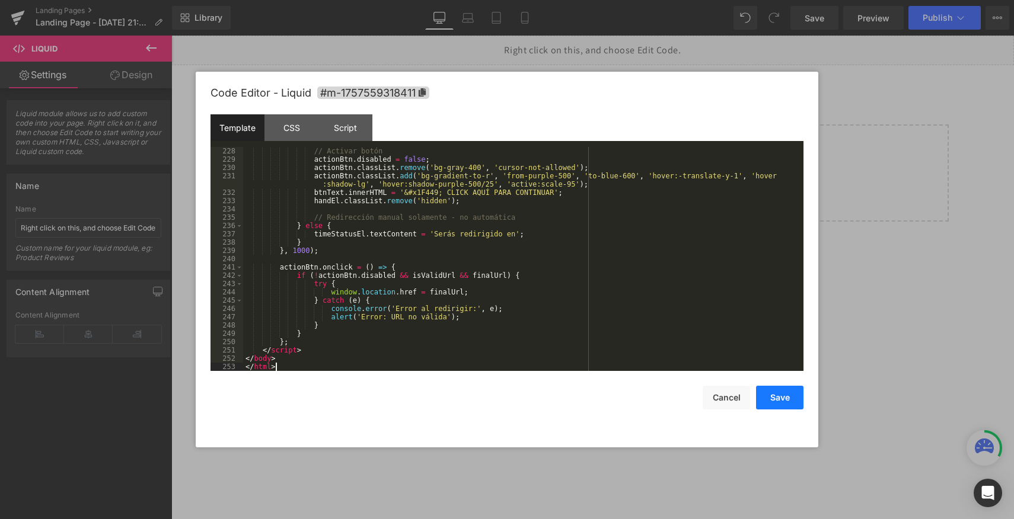
click at [789, 398] on button "Save" at bounding box center [779, 398] width 47 height 24
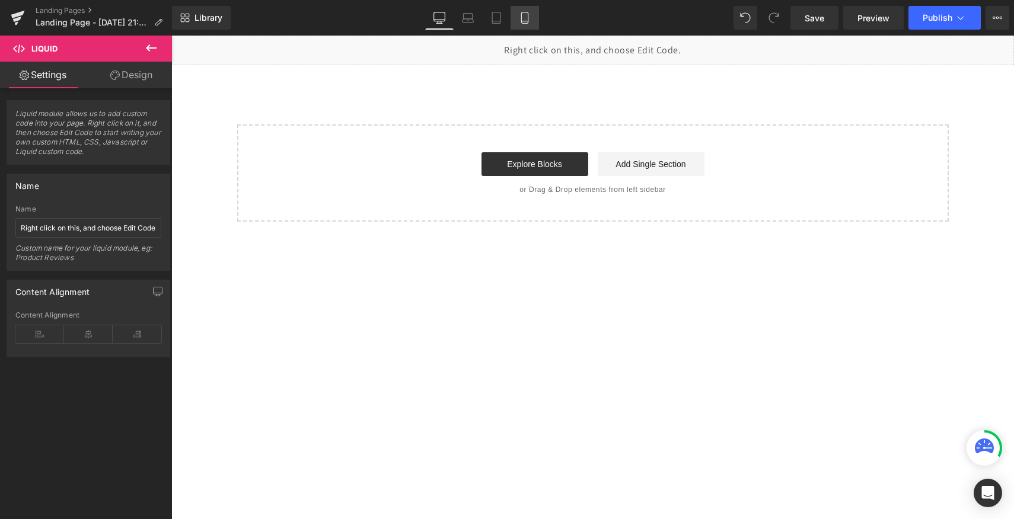
click at [528, 21] on icon at bounding box center [524, 21] width 7 height 0
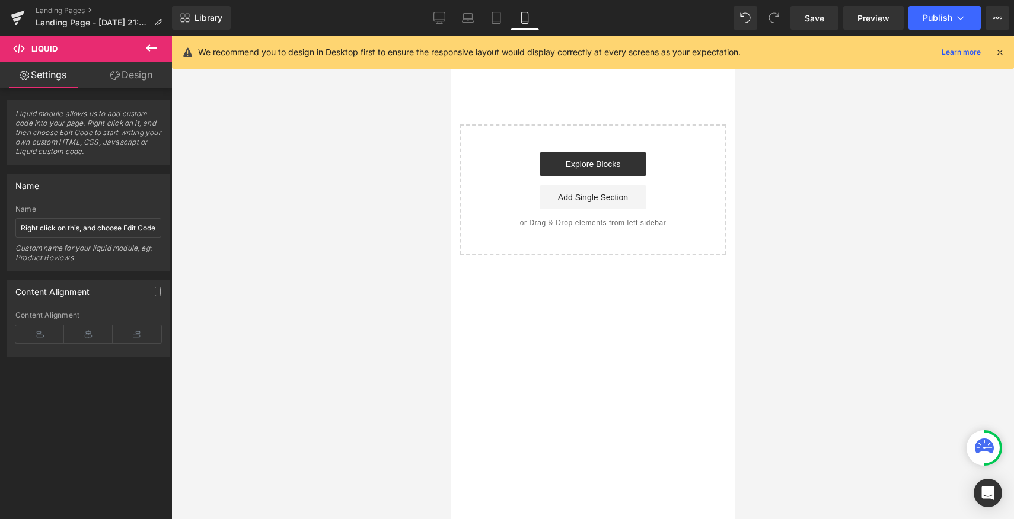
click at [997, 54] on icon at bounding box center [999, 52] width 11 height 11
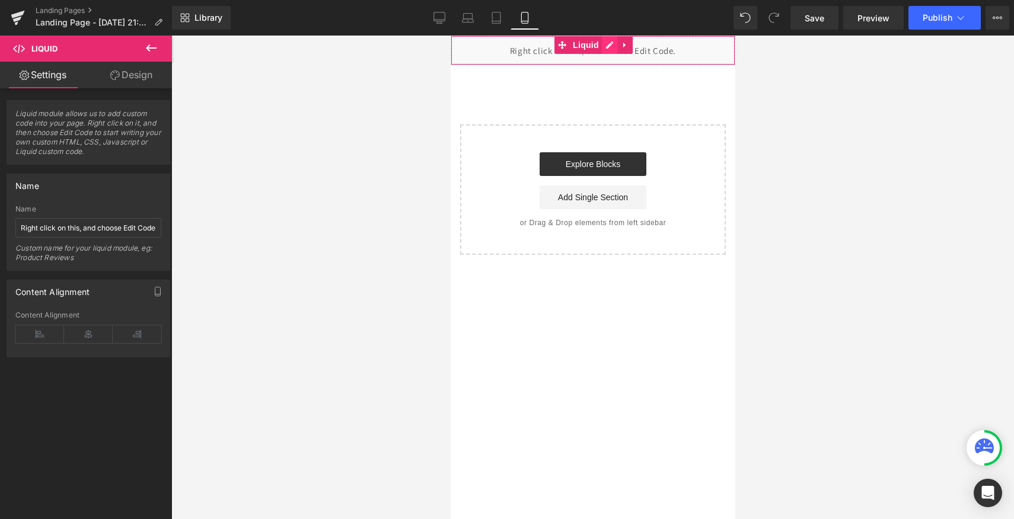
click at [608, 44] on div "Liquid" at bounding box center [592, 51] width 285 height 30
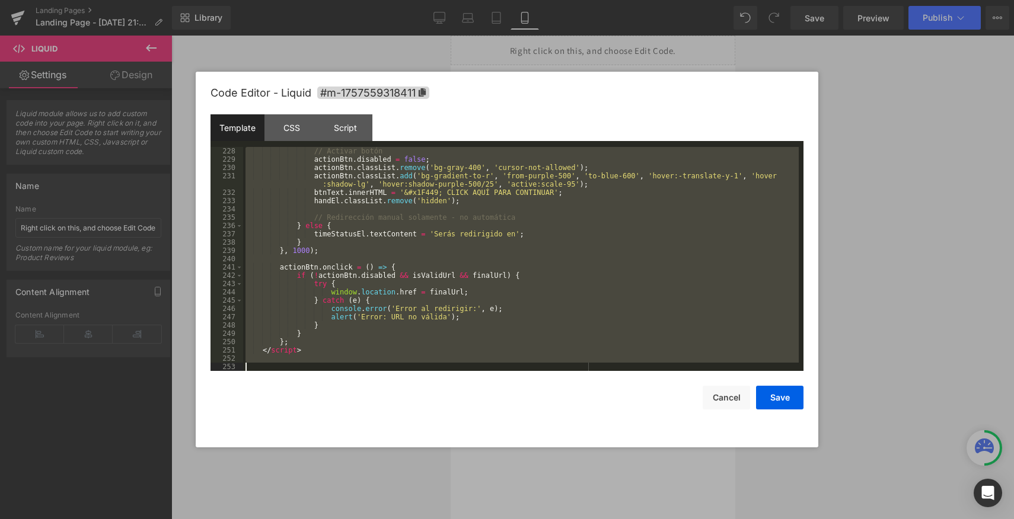
drag, startPoint x: 256, startPoint y: 149, endPoint x: 370, endPoint y: 561, distance: 427.7
click at [370, 519] on html "Liquid You are previewing how the will restyle your page. You can not edit Elem…" at bounding box center [507, 259] width 1014 height 519
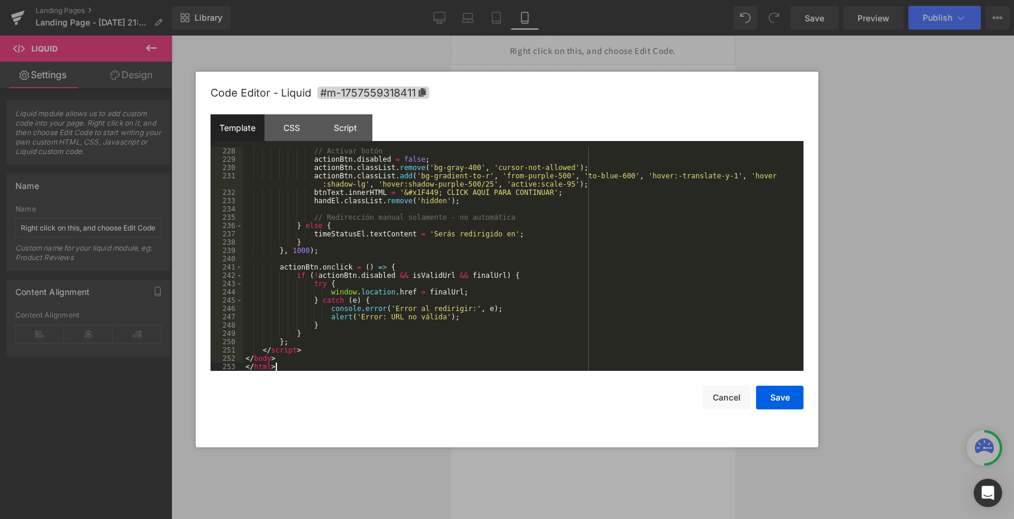
click at [567, 122] on div "Template CSS Script Data" at bounding box center [506, 130] width 593 height 33
click at [771, 393] on button "Save" at bounding box center [779, 398] width 47 height 24
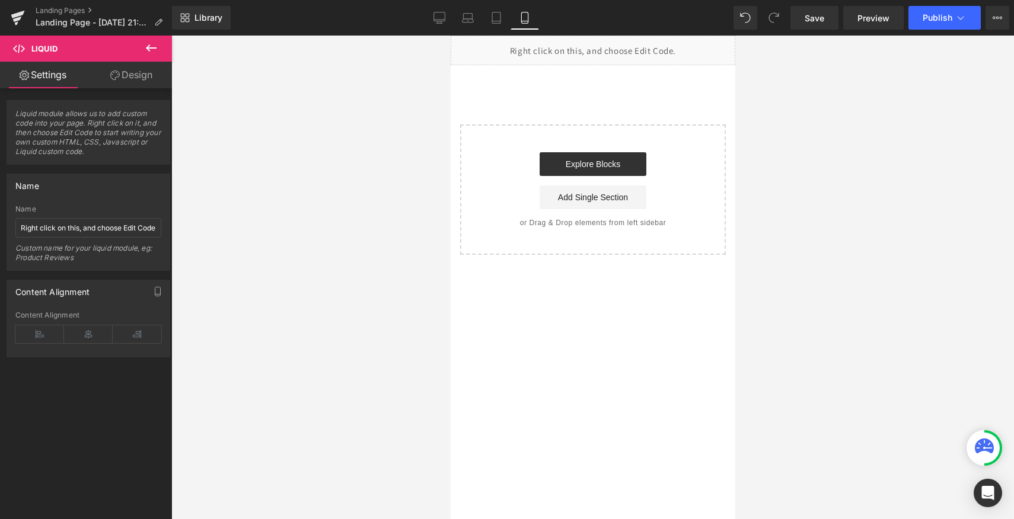
click at [827, 251] on div at bounding box center [592, 278] width 843 height 484
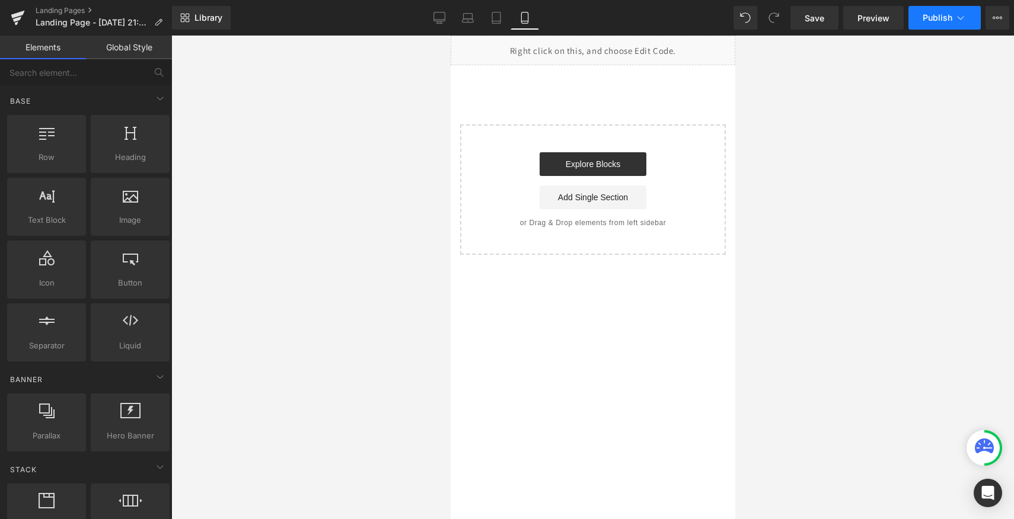
click at [966, 21] on button "Publish" at bounding box center [944, 18] width 72 height 24
click at [1002, 23] on button "View Live Page View with current Template Save Template to Library Schedule Pub…" at bounding box center [997, 18] width 24 height 24
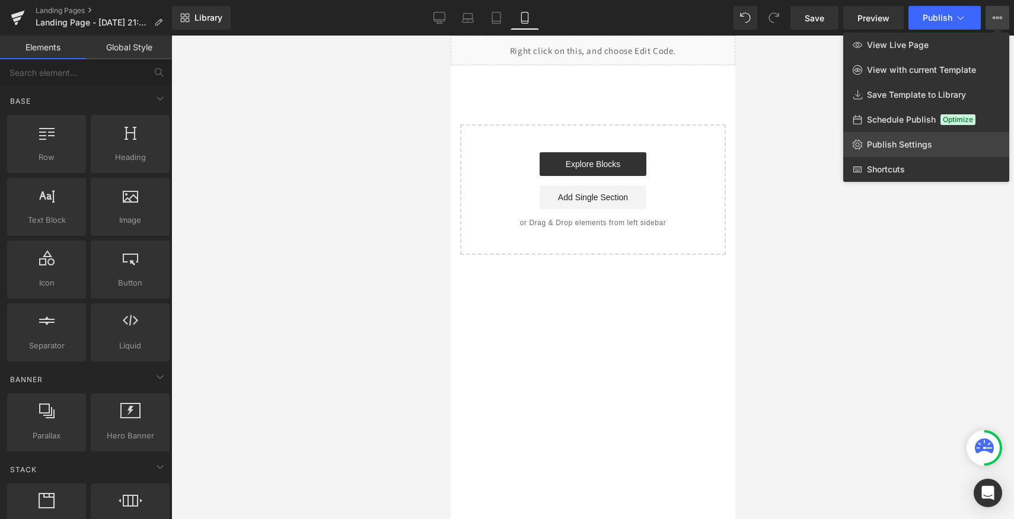
click at [915, 141] on span "Publish Settings" at bounding box center [899, 144] width 65 height 11
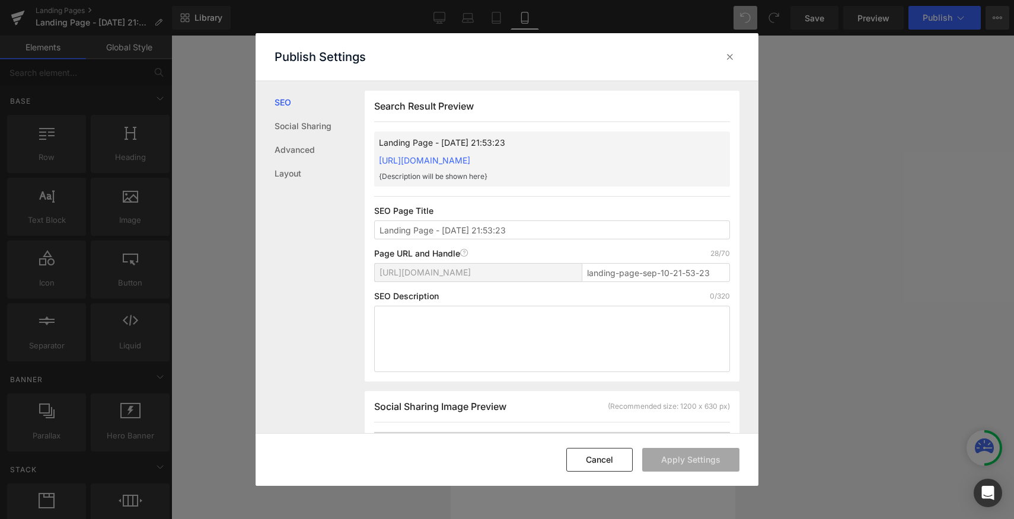
scroll to position [1, 0]
click at [471, 272] on span "[URL][DOMAIN_NAME]" at bounding box center [424, 271] width 91 height 9
click at [602, 270] on input "landing-page-sep-10-21-53-23" at bounding box center [656, 272] width 148 height 19
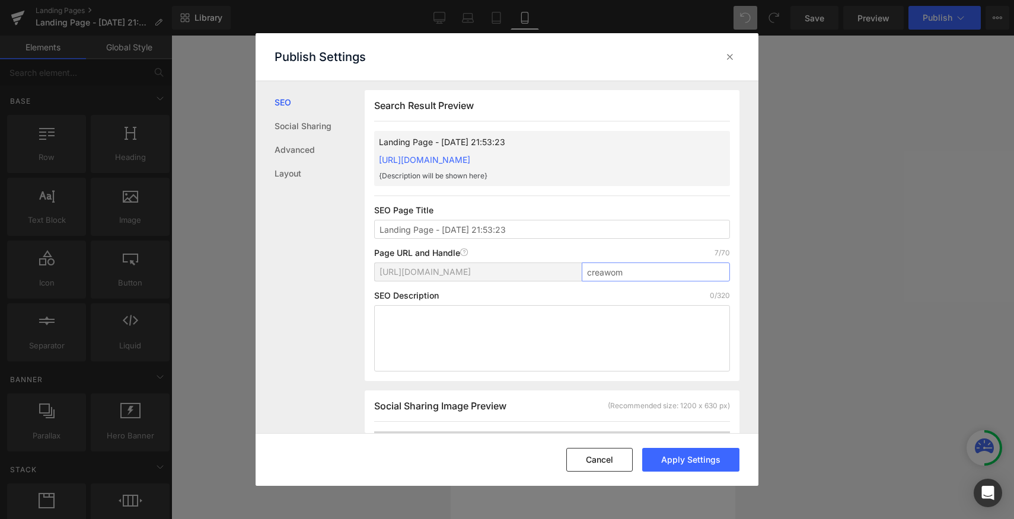
type input "creawom"
click at [573, 250] on div "Page URL and Handle Page URL Address 7/70" at bounding box center [552, 252] width 356 height 9
click at [470, 159] on link "[URL][DOMAIN_NAME]" at bounding box center [424, 160] width 91 height 10
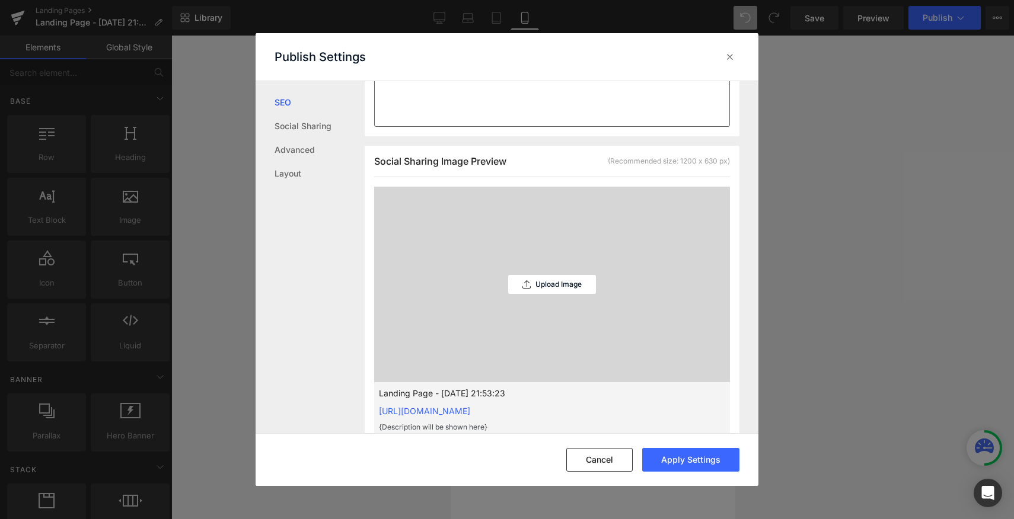
scroll to position [0, 0]
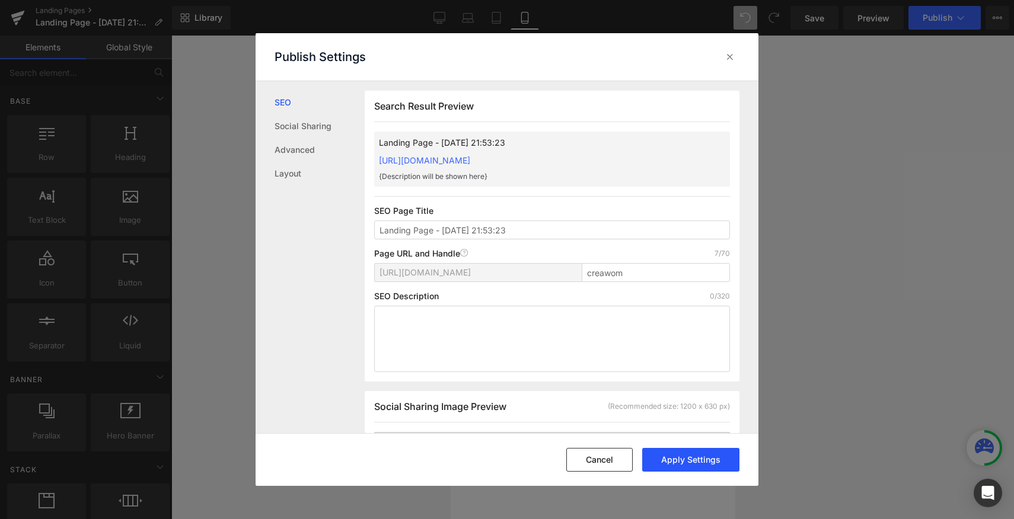
click at [694, 452] on button "Apply Settings" at bounding box center [690, 460] width 97 height 24
click at [729, 63] on div at bounding box center [729, 56] width 19 height 19
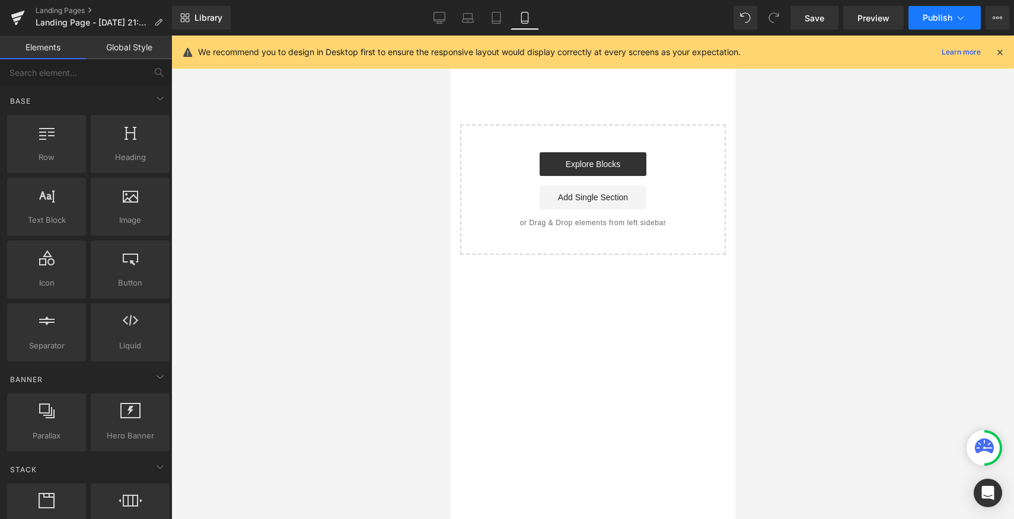
click at [923, 20] on span "Publish" at bounding box center [938, 17] width 30 height 9
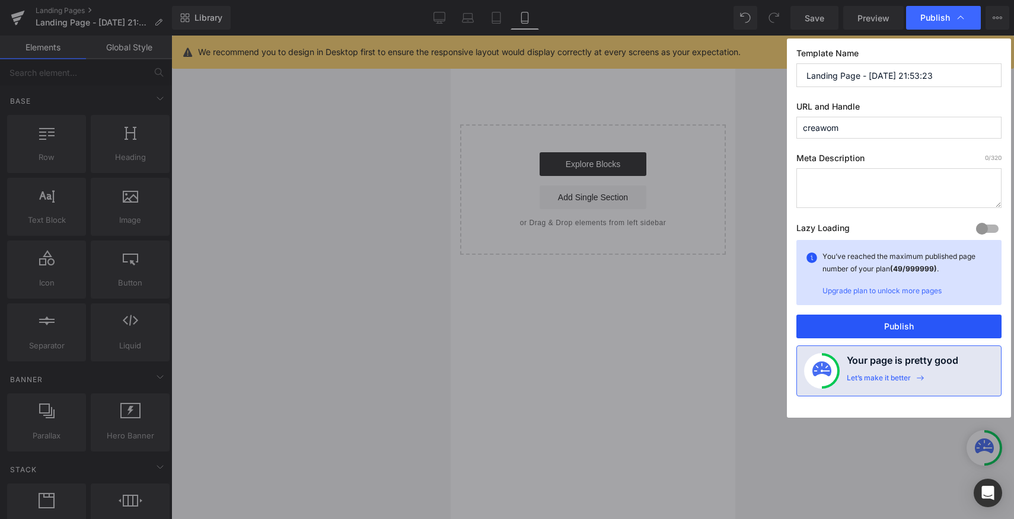
click at [876, 320] on button "Publish" at bounding box center [898, 327] width 205 height 24
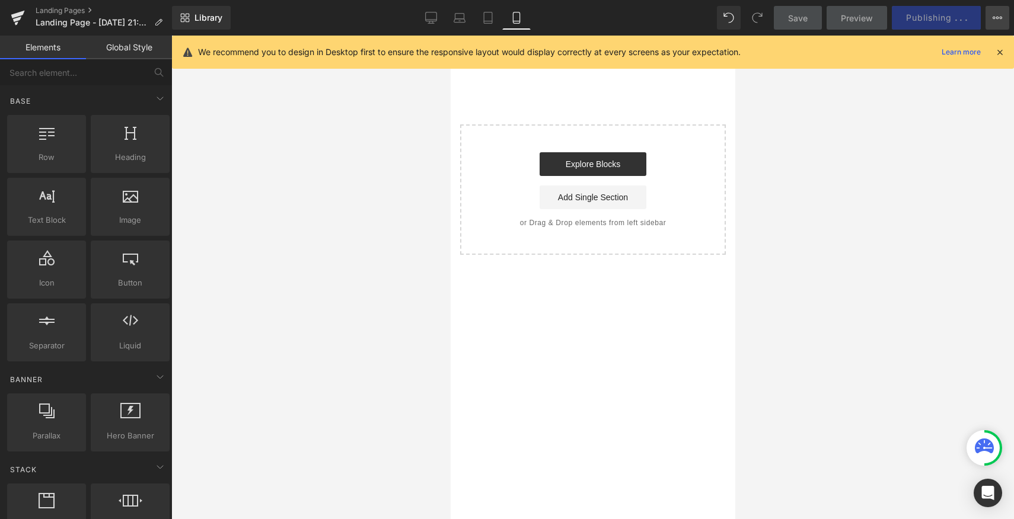
click at [997, 19] on icon at bounding box center [997, 18] width 3 height 2
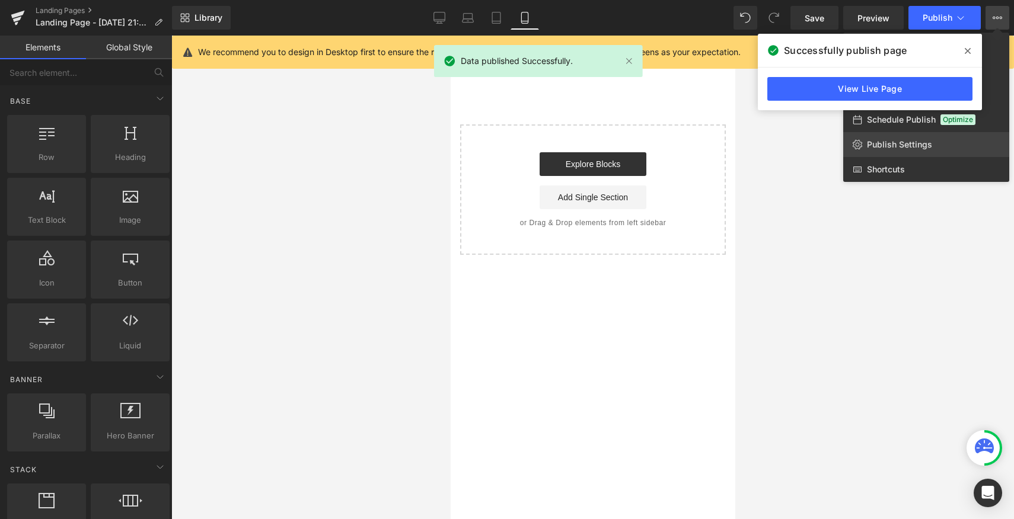
click at [904, 142] on span "Publish Settings" at bounding box center [899, 144] width 65 height 11
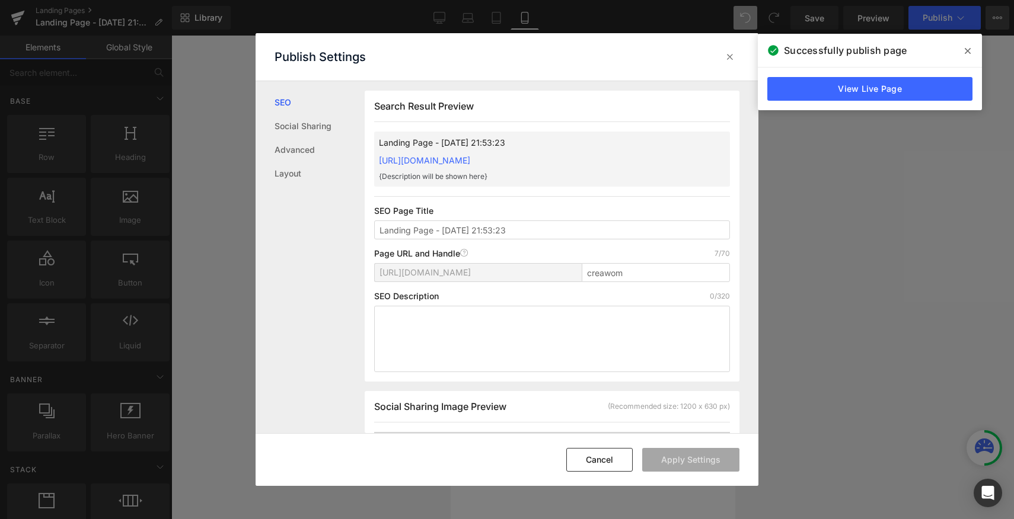
scroll to position [1, 0]
click at [470, 162] on link "[URL][DOMAIN_NAME]" at bounding box center [424, 160] width 91 height 10
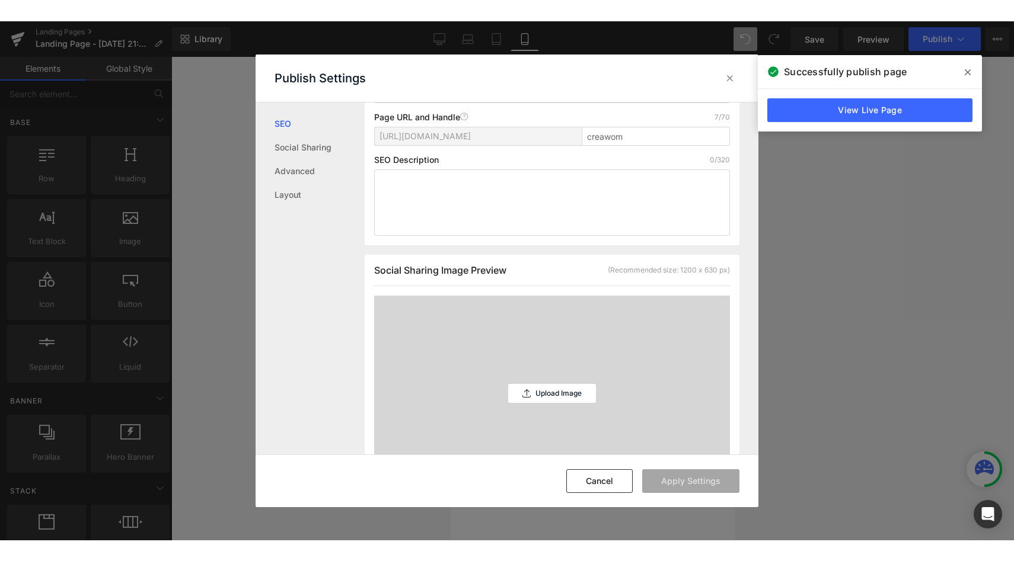
scroll to position [0, 0]
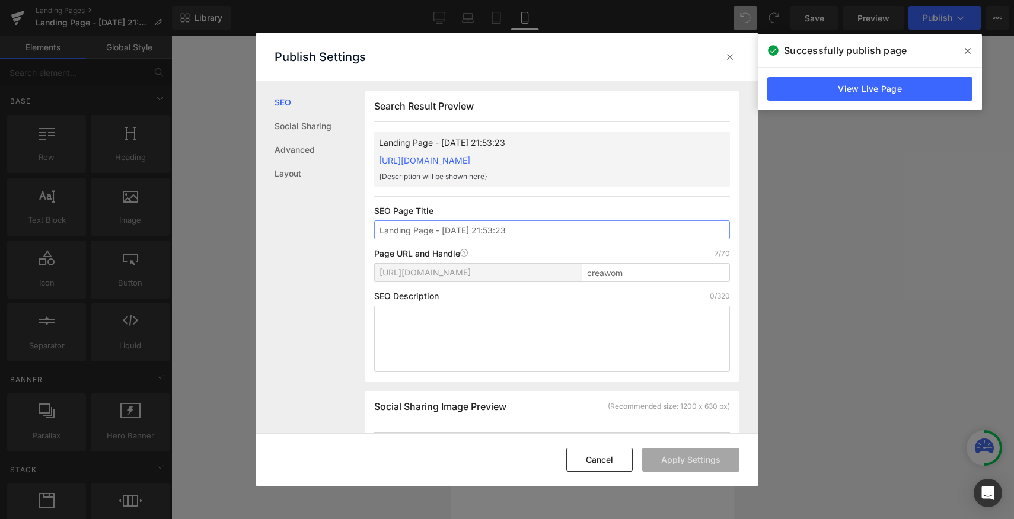
click at [457, 228] on input "Landing Page - [DATE] 21:53:23" at bounding box center [552, 230] width 356 height 19
type input "prelanding- crea1"
click at [469, 210] on p "SEO Page Title" at bounding box center [552, 210] width 356 height 9
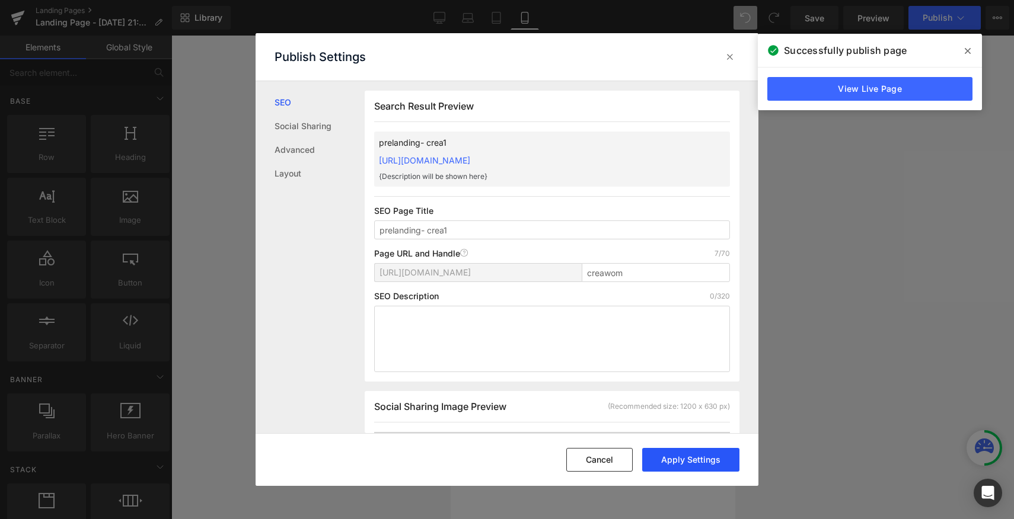
click at [686, 460] on button "Apply Settings" at bounding box center [690, 460] width 97 height 24
click at [726, 58] on icon at bounding box center [730, 57] width 12 height 12
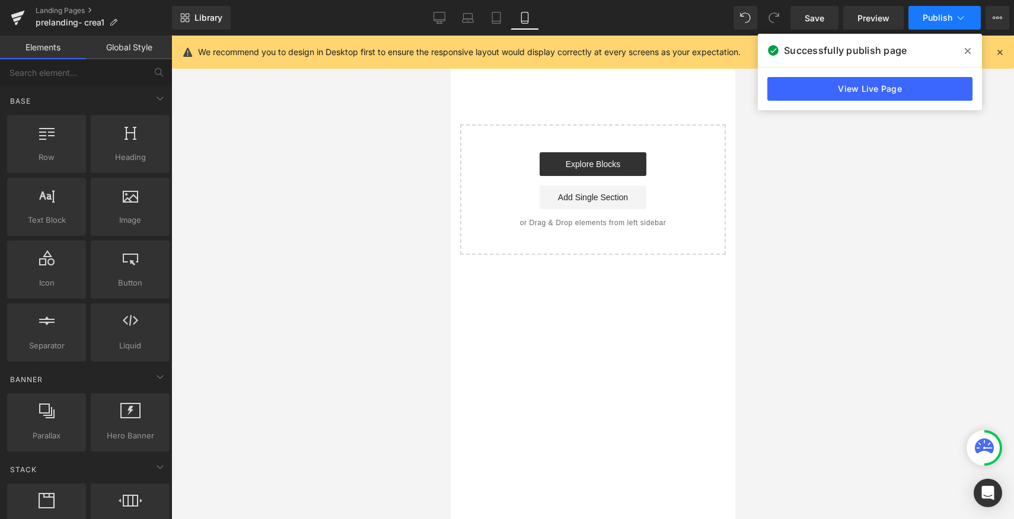
click at [956, 24] on button "Publish" at bounding box center [944, 18] width 72 height 24
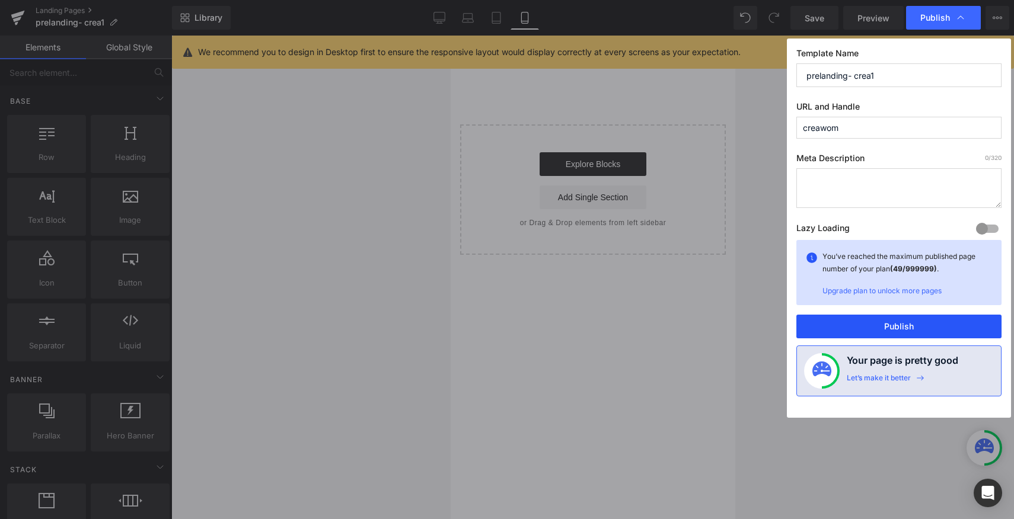
click at [891, 327] on button "Publish" at bounding box center [898, 327] width 205 height 24
